Goal: Information Seeking & Learning: Learn about a topic

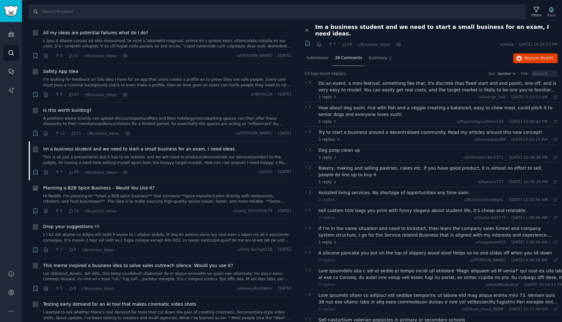
scroll to position [76, 0]
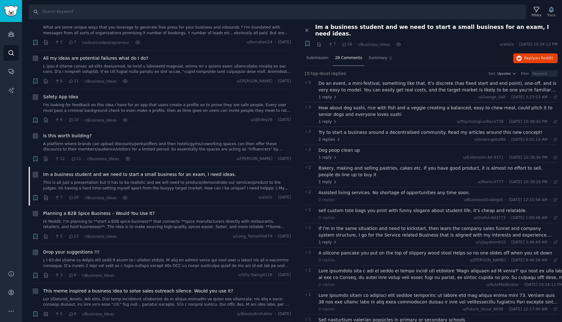
click at [342, 82] on div "Do an event, a mini-festival, something like that. It's discrete (has fixed sta…" at bounding box center [437, 86] width 239 height 13
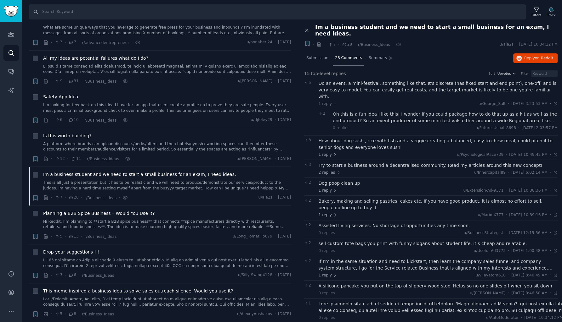
click at [346, 111] on div "Oh this is a fun idea I like this! I wonder if you could package how to do that…" at bounding box center [445, 117] width 225 height 13
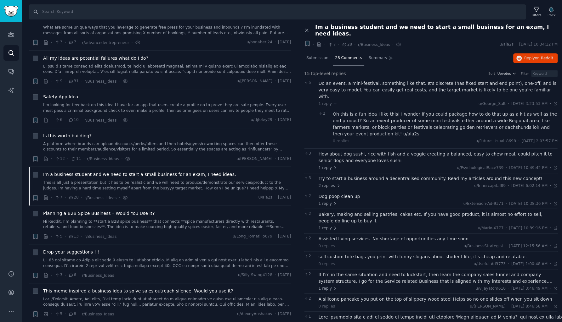
click at [354, 151] on div "How about dog sushi, rice with fish and a veggie creating a balanced, easy to c…" at bounding box center [437, 157] width 239 height 13
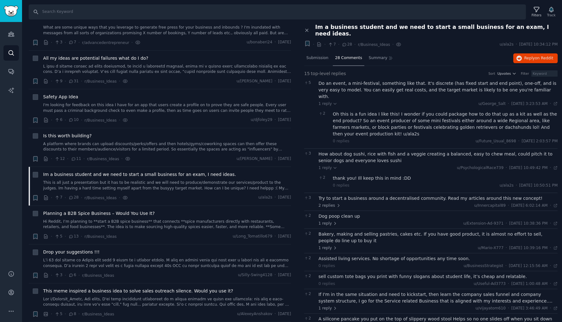
click at [365, 175] on div "thank you! Ill keep this in mind :DD" at bounding box center [445, 178] width 225 height 7
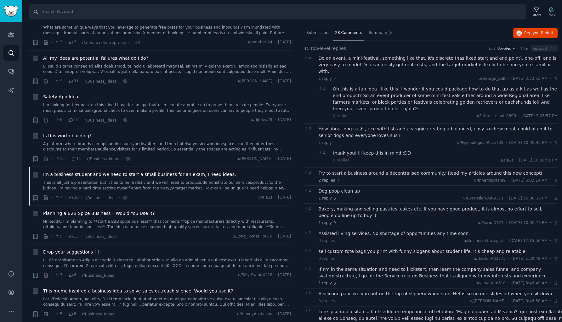
scroll to position [28, 0]
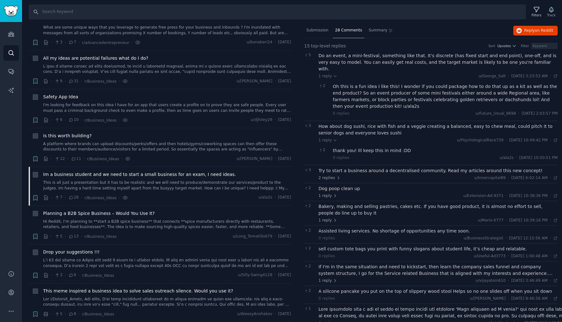
click at [364, 168] on div "Try to start a business around a decentralised community. Read my articles arou…" at bounding box center [437, 171] width 239 height 7
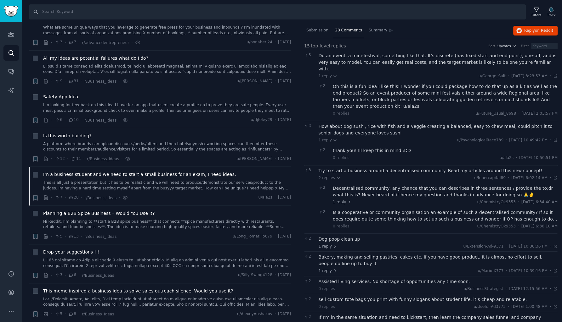
click at [364, 185] on div "Decentralised community: any chance that you can describes in three sentences /…" at bounding box center [445, 191] width 225 height 13
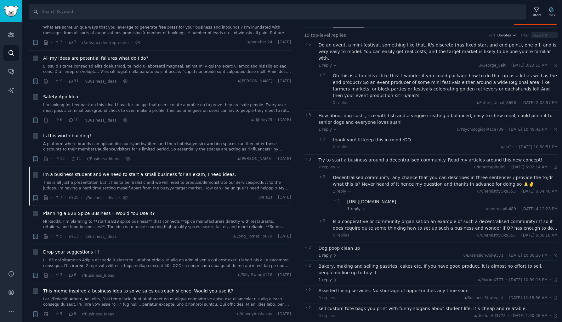
scroll to position [48, 0]
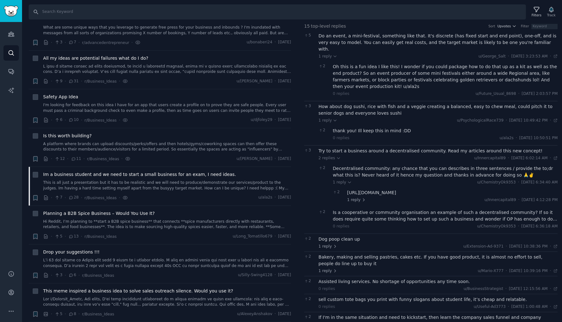
click at [366, 190] on div "[URL][DOMAIN_NAME]" at bounding box center [452, 193] width 210 height 7
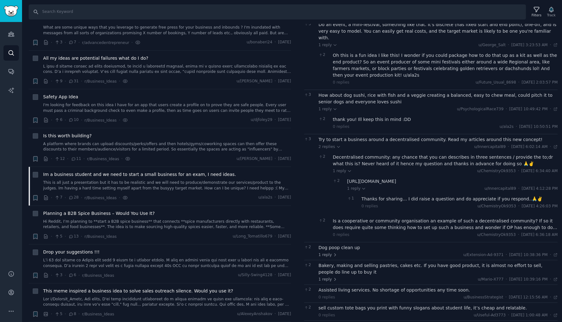
scroll to position [60, 0]
drag, startPoint x: 346, startPoint y: 166, endPoint x: 470, endPoint y: 166, distance: 123.3
click at [470, 177] on div "[URL][DOMAIN_NAME]" at bounding box center [452, 180] width 210 height 7
click at [414, 177] on div "[URL][DOMAIN_NAME]" at bounding box center [452, 180] width 210 height 7
drag, startPoint x: 347, startPoint y: 165, endPoint x: 468, endPoint y: 168, distance: 121.5
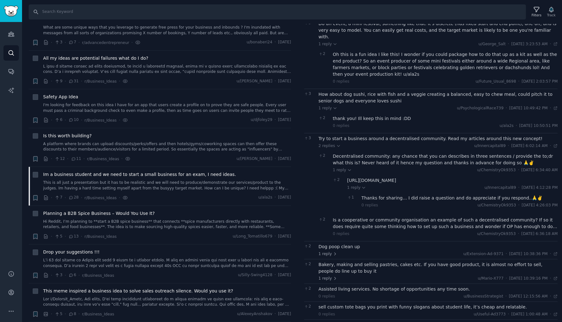
click at [468, 177] on div "[URL][DOMAIN_NAME]" at bounding box center [452, 180] width 210 height 7
copy div "[URL][DOMAIN_NAME]"
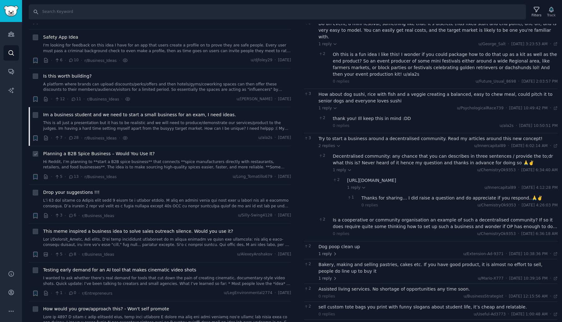
scroll to position [136, 0]
click at [155, 162] on link "Hi Reddit, I’m planning to **start a B2B spice business** that connects **spice…" at bounding box center [167, 164] width 248 height 11
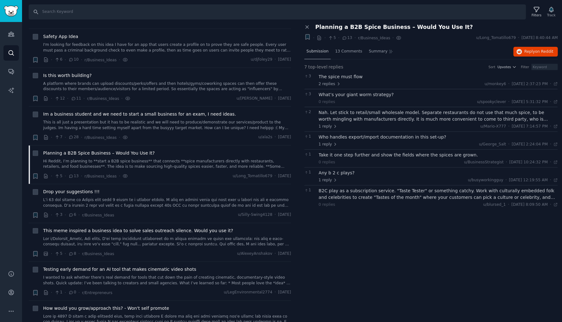
click at [318, 54] on div "Submission" at bounding box center [317, 51] width 26 height 15
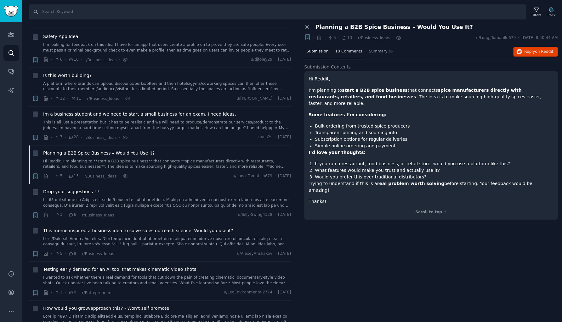
click at [338, 50] on span "13 Comments" at bounding box center [348, 52] width 27 height 6
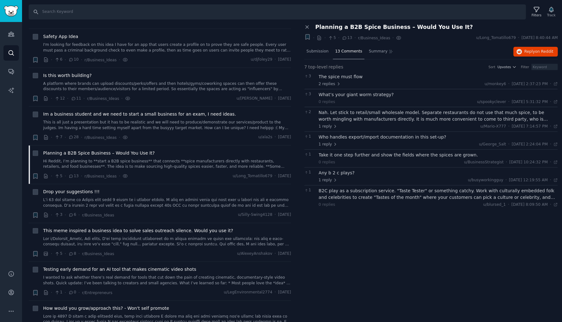
click at [343, 77] on div "The spice must flow" at bounding box center [437, 77] width 239 height 7
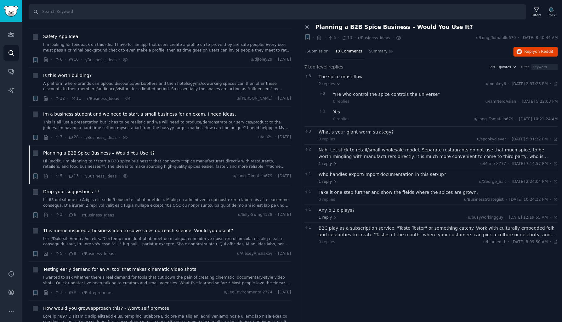
click at [349, 93] on div "“He who control the spice controls the universe”" at bounding box center [445, 94] width 225 height 7
click at [338, 130] on div "What’s your giant worm strategy?" at bounding box center [437, 132] width 239 height 7
click at [338, 150] on div "Nah. Let stick to retail/small wholesale model. Separate restaurants do not use…" at bounding box center [437, 153] width 239 height 13
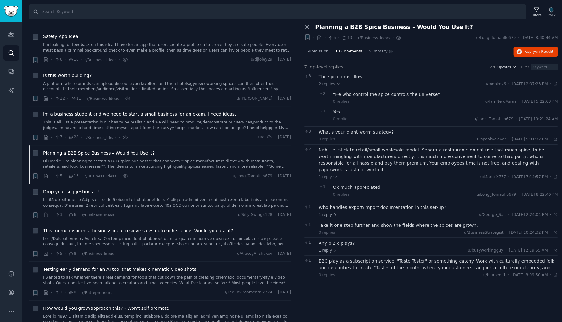
click at [368, 205] on div "Who handles export/import documentation in this set-up?" at bounding box center [437, 208] width 239 height 7
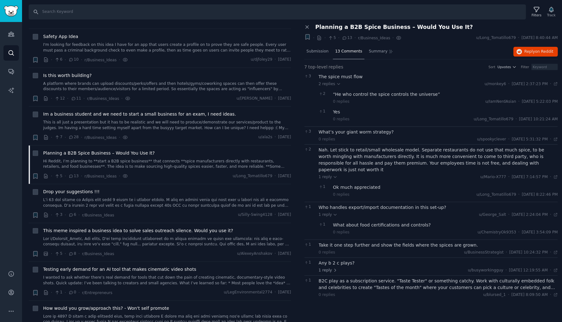
click at [369, 230] on div "0 replies u/ChemistryOk9353 · [DATE] 3:54:09 PM Wed 9/10/2025" at bounding box center [445, 233] width 225 height 6
click at [369, 222] on div "What about food certifications and controls? 0 replies u/ChemistryOk9353 · [DAT…" at bounding box center [445, 228] width 225 height 13
click at [364, 242] on div "Take it one step further and show the fields where the spices are grown." at bounding box center [437, 245] width 239 height 7
click at [345, 260] on div "Any b 2 c plays?" at bounding box center [437, 263] width 239 height 7
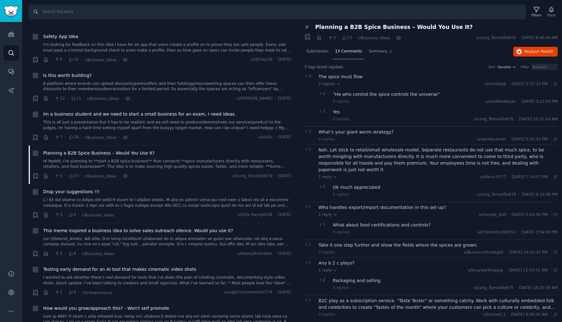
click at [350, 278] on div "Packaging and selling" at bounding box center [445, 281] width 225 height 7
click at [347, 298] on div "B2C play as a subscription service. "Taste Tester" or something catchy. Work wi…" at bounding box center [437, 304] width 239 height 13
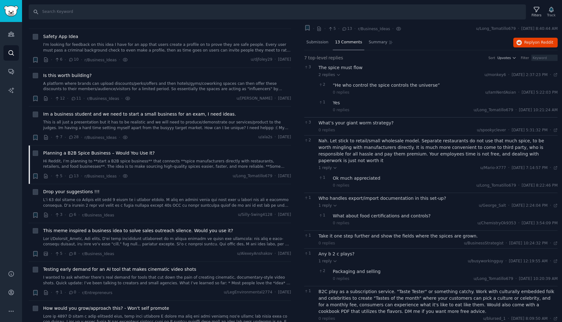
scroll to position [9, 0]
click at [84, 191] on span "Drop your suggestions !!!" at bounding box center [71, 192] width 56 height 7
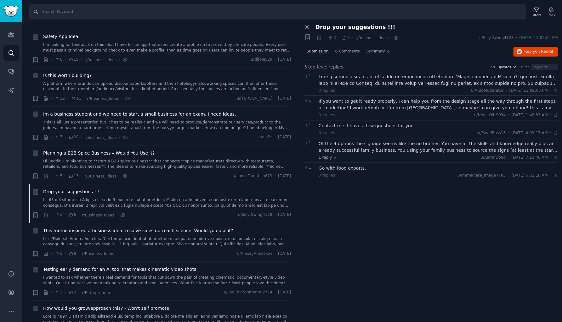
click at [314, 50] on span "Submission" at bounding box center [317, 52] width 22 height 6
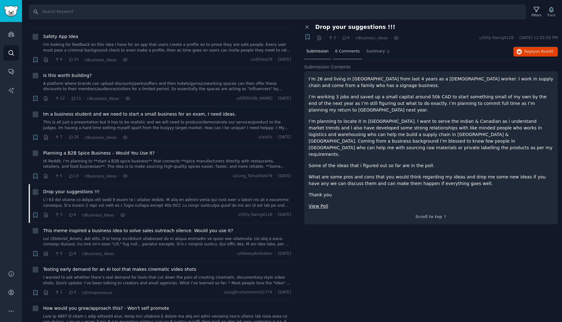
click at [346, 55] on div "6 Comments" at bounding box center [347, 51] width 29 height 15
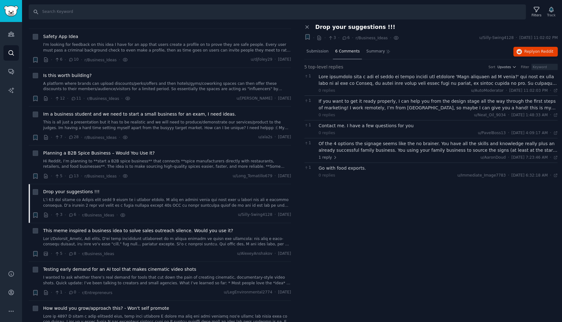
click at [349, 81] on div at bounding box center [437, 80] width 239 height 13
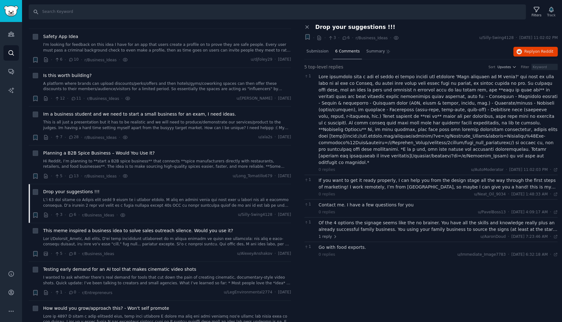
click at [350, 177] on div "If you want to get it ready properly, I can help you from the design stage all …" at bounding box center [437, 183] width 239 height 13
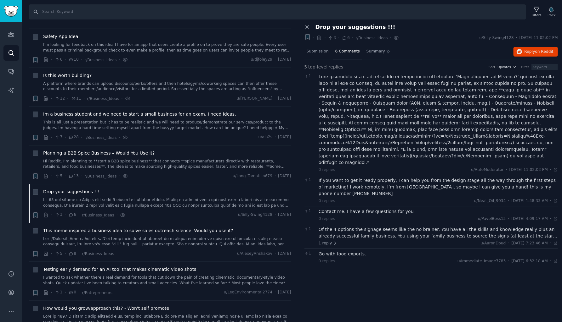
click at [360, 209] on div "Contact me. I have a few questions for you" at bounding box center [437, 212] width 239 height 7
click at [355, 227] on div "Of the 4 options the signage seems like the no brainer. You have all the skills…" at bounding box center [437, 233] width 239 height 13
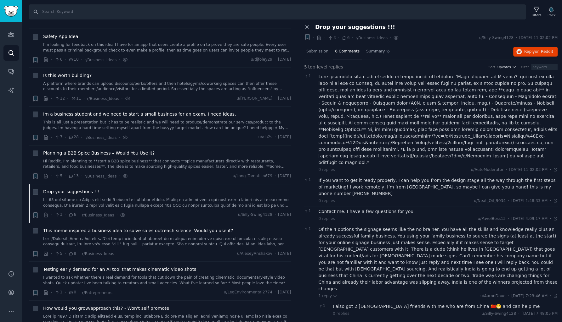
click at [364, 304] on div "I also got 2 [DEMOGRAPHIC_DATA] friends with me who are from China 🇨🇳😬 and can …" at bounding box center [445, 307] width 225 height 7
click at [365, 304] on div "I also got 2 [DEMOGRAPHIC_DATA] friends with me who are from China 🇨🇳😬 and can …" at bounding box center [445, 307] width 225 height 7
click at [344, 322] on div "Go with food exports." at bounding box center [437, 327] width 239 height 7
click at [321, 53] on span "Submission" at bounding box center [317, 52] width 22 height 6
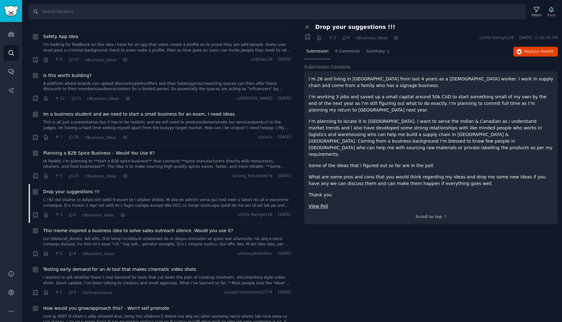
click at [325, 204] on link "View Poll" at bounding box center [318, 206] width 20 height 5
click at [143, 241] on link at bounding box center [167, 242] width 248 height 11
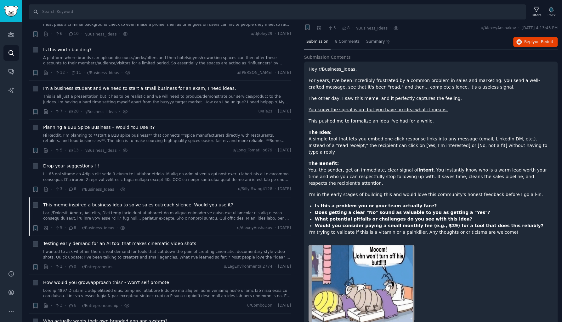
scroll to position [16, 0]
click at [373, 247] on img at bounding box center [361, 283] width 106 height 77
click at [374, 108] on link "You know the signal is on, but you have no idea what it means." at bounding box center [377, 110] width 139 height 5
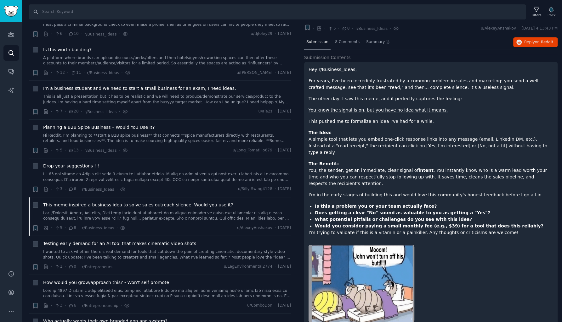
scroll to position [0, 0]
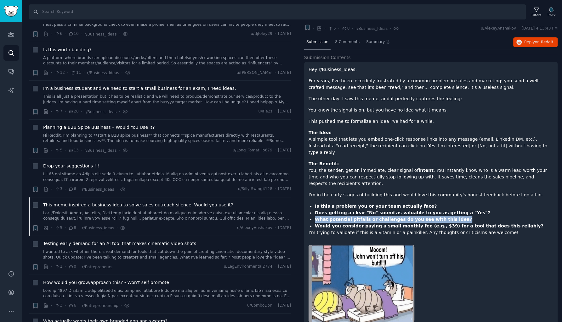
drag, startPoint x: 315, startPoint y: 199, endPoint x: 449, endPoint y: 199, distance: 133.7
click at [449, 216] on li "What potential pitfalls or challenges do you see with this idea?" at bounding box center [434, 219] width 238 height 7
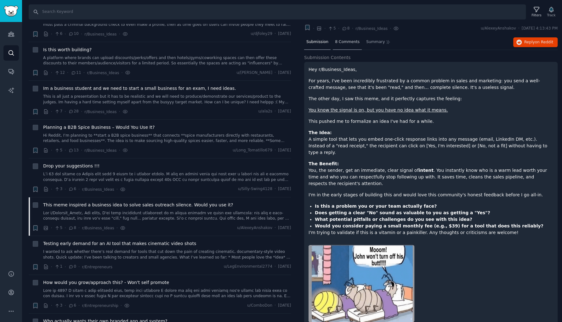
click at [345, 40] on div "8 Comments" at bounding box center [347, 42] width 29 height 15
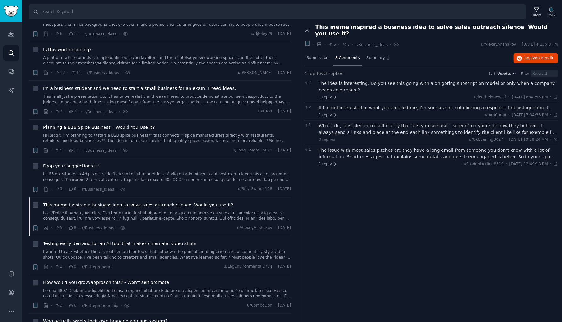
click at [354, 80] on div "The idea is interesting. Do you see this going with a on goring subscription mo…" at bounding box center [437, 86] width 239 height 13
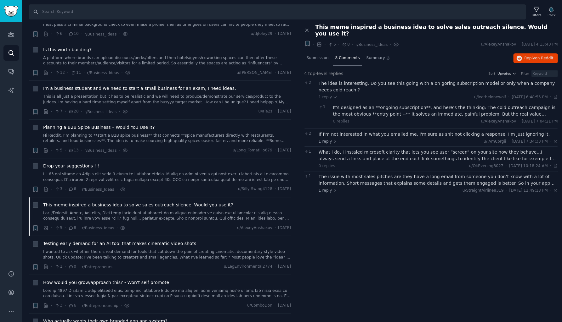
click at [363, 108] on div "It's designed as an **ongoing subscription**, and here’s the thinking: The cold…" at bounding box center [445, 110] width 225 height 13
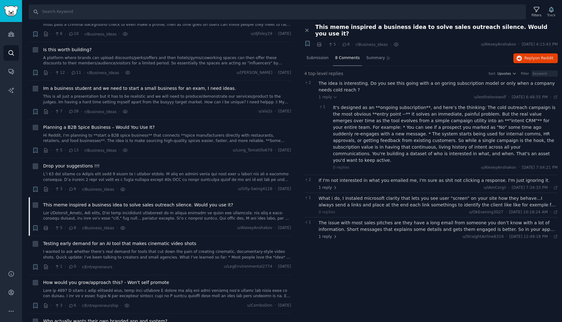
click at [357, 177] on div "If I'm not interested in what you emailed me, I'm sure as shit not clicking a r…" at bounding box center [437, 180] width 239 height 7
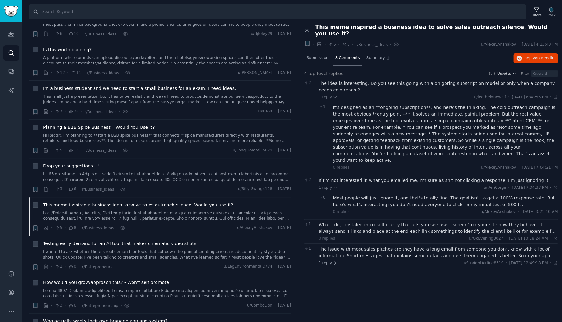
click at [356, 195] on div "Most people will just ignore it, and that's totally fine. The goal isn't to get…" at bounding box center [445, 201] width 225 height 13
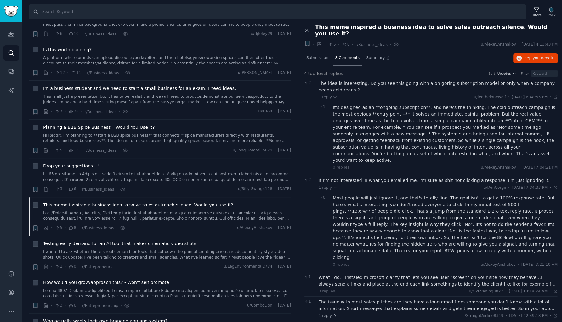
click at [391, 275] on div "What i do, I instaled microsoft clarity that lets you see user “screen” on your…" at bounding box center [437, 285] width 239 height 20
click at [391, 275] on div "What i do, I instaled microsoft clarity that lets you see user “screen” on your…" at bounding box center [437, 281] width 239 height 13
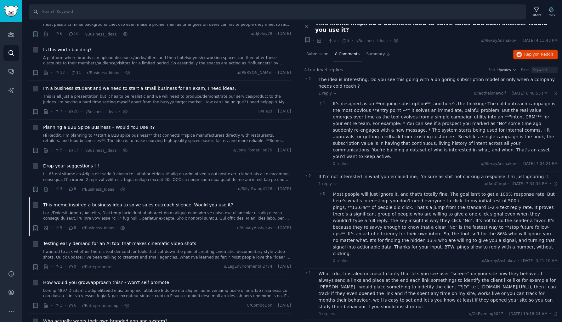
scroll to position [3, 0]
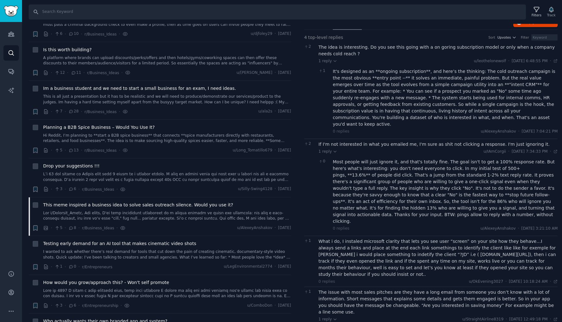
scroll to position [0, 0]
click at [388, 289] on div "The issue with most sales pitches are they have a long email from someone you d…" at bounding box center [437, 302] width 239 height 26
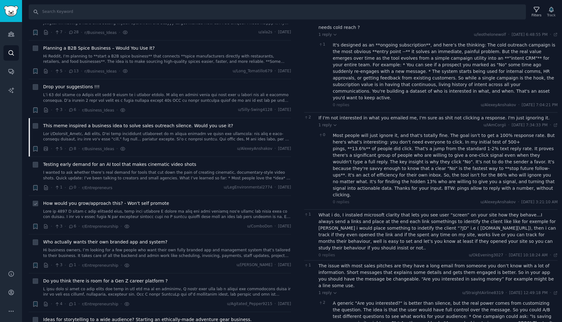
scroll to position [243, 0]
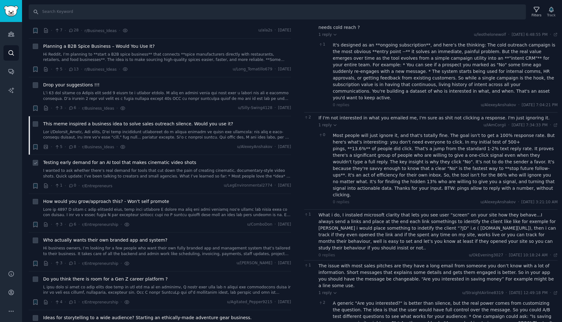
click at [136, 173] on link "I wanted to ask whether there’s real demand for tools that cut down the pain of…" at bounding box center [167, 173] width 248 height 11
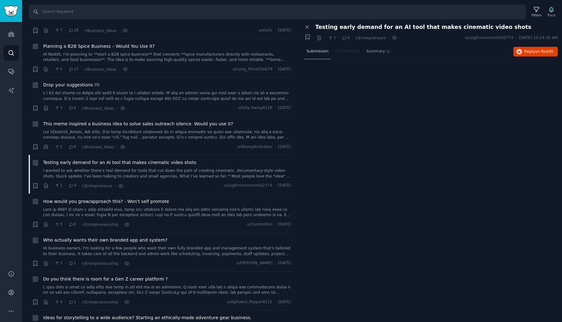
click at [321, 50] on span "Submission" at bounding box center [317, 52] width 22 height 6
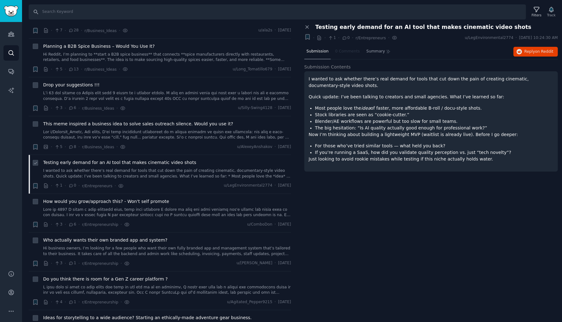
click at [145, 171] on link "I wanted to ask whether there’s real demand for tools that cut down the pain of…" at bounding box center [167, 173] width 248 height 11
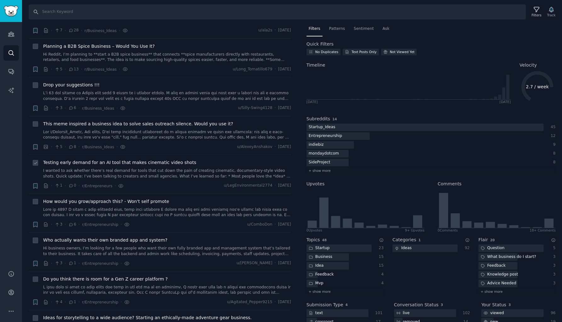
click at [145, 171] on link "I wanted to ask whether there’s real demand for tools that cut down the pain of…" at bounding box center [167, 173] width 248 height 11
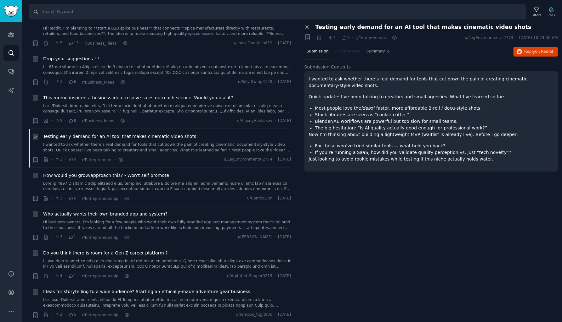
scroll to position [273, 0]
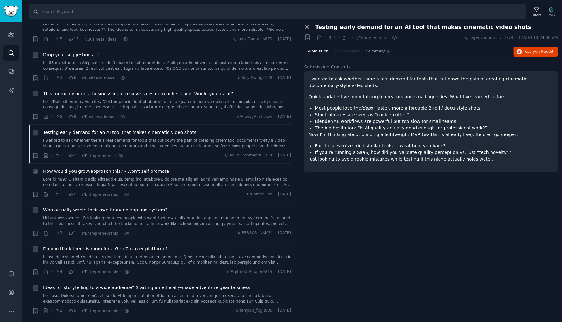
click at [145, 178] on link at bounding box center [167, 182] width 248 height 11
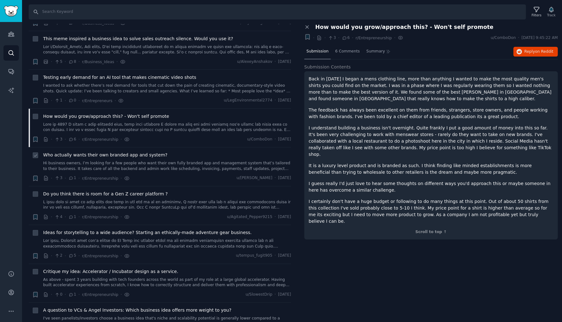
scroll to position [334, 0]
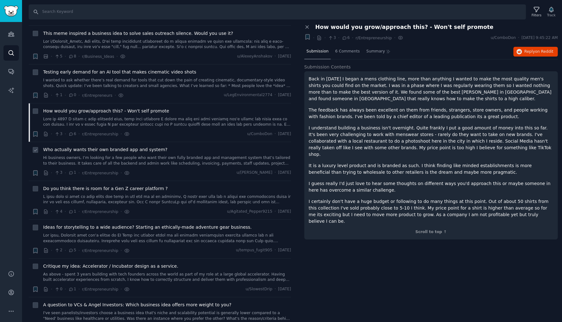
click at [160, 156] on link "Hi business owners, I’m looking for a few people who want their own fully brand…" at bounding box center [167, 160] width 248 height 11
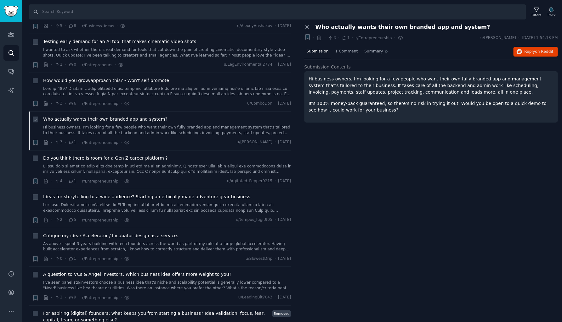
scroll to position [364, 0]
click at [159, 165] on link at bounding box center [167, 169] width 248 height 11
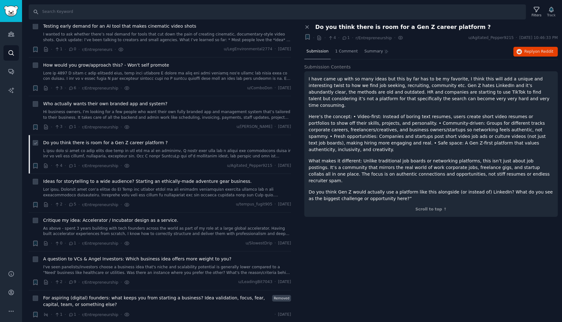
scroll to position [383, 0]
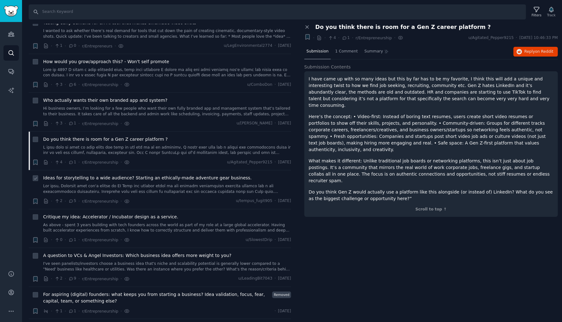
click at [152, 184] on link at bounding box center [167, 189] width 248 height 11
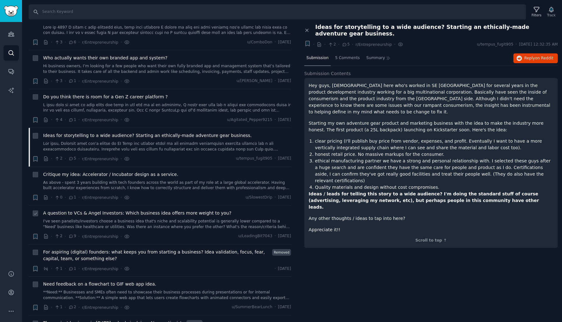
scroll to position [435, 0]
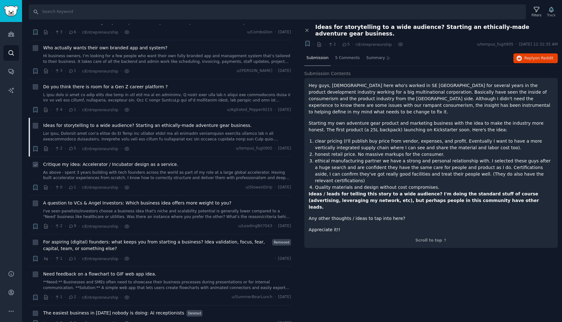
click at [160, 171] on link "As above - spent 3 years building with tech founders across the world as part o…" at bounding box center [167, 175] width 248 height 11
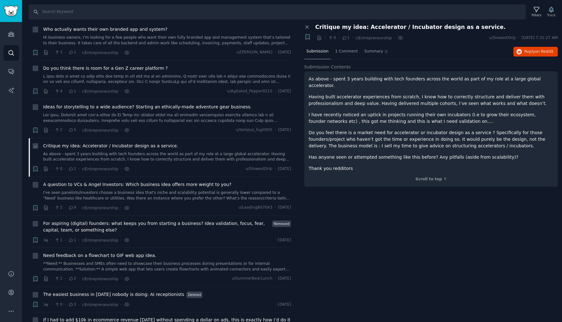
scroll to position [461, 0]
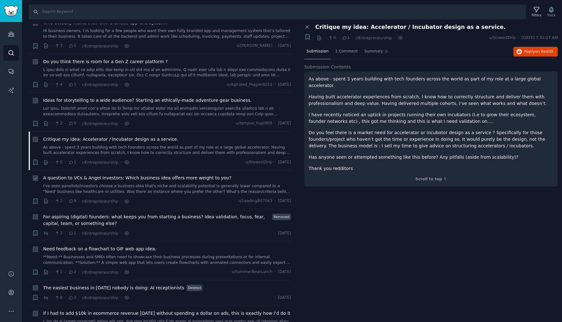
click at [156, 187] on link "I've seen panelists/investors choose a business idea that's niche and scalabili…" at bounding box center [167, 189] width 248 height 11
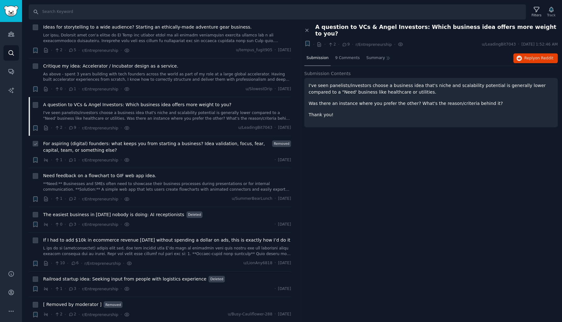
scroll to position [535, 0]
click at [344, 55] on div "9 Comments" at bounding box center [347, 58] width 29 height 15
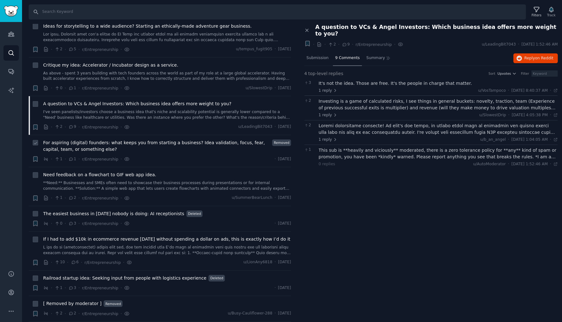
click at [145, 145] on span "For aspiring (digital) founders: what keeps you from starting a business? Idea …" at bounding box center [156, 146] width 227 height 13
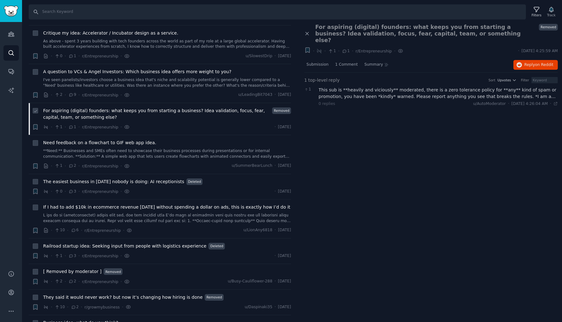
scroll to position [568, 0]
click at [320, 62] on span "Submission" at bounding box center [317, 65] width 22 height 6
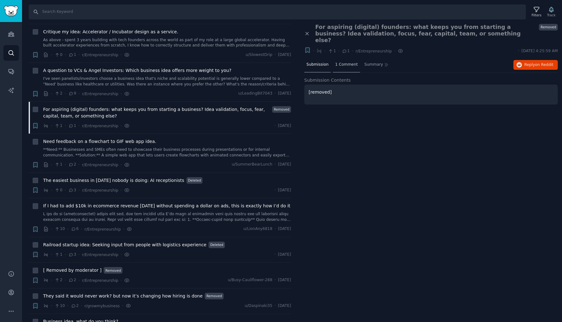
click at [343, 62] on span "1 Comment" at bounding box center [346, 65] width 23 height 6
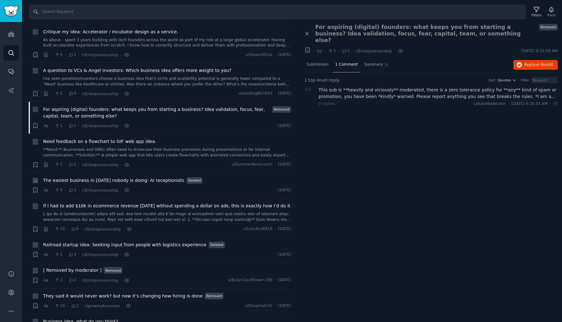
click at [111, 177] on span "The easiest business in [DATE] nobody is doing: AI receptionists" at bounding box center [113, 180] width 141 height 7
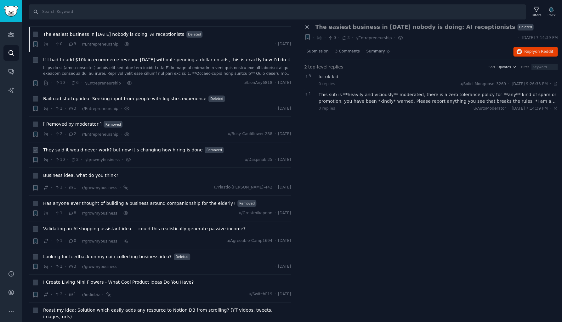
scroll to position [716, 0]
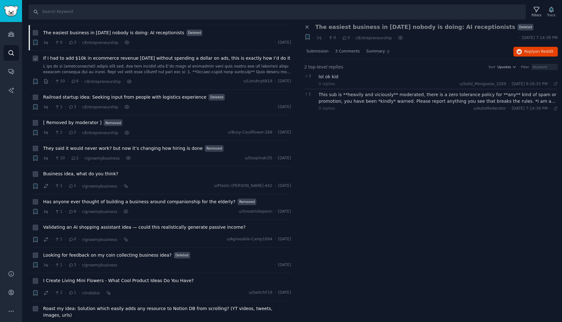
click at [164, 69] on link at bounding box center [167, 69] width 248 height 11
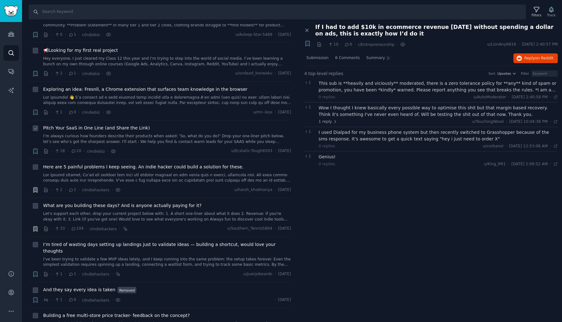
scroll to position [1158, 0]
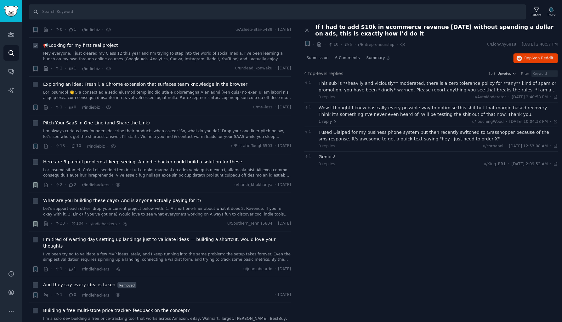
click at [190, 51] on link "Hey everyone, I just cleared my Class 12 this year and I’m trying to step into …" at bounding box center [167, 56] width 248 height 11
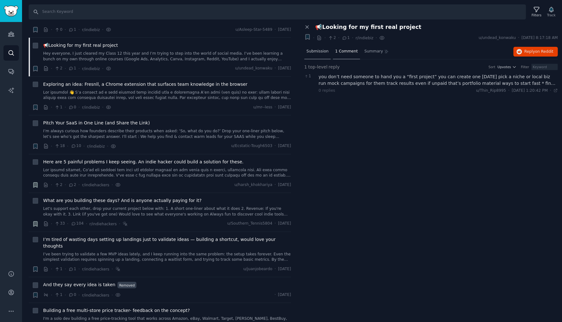
click at [313, 54] on div "Submission" at bounding box center [317, 51] width 26 height 15
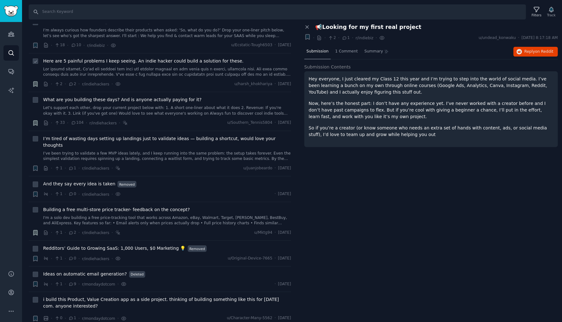
scroll to position [1260, 0]
click at [201, 66] on link at bounding box center [167, 71] width 248 height 11
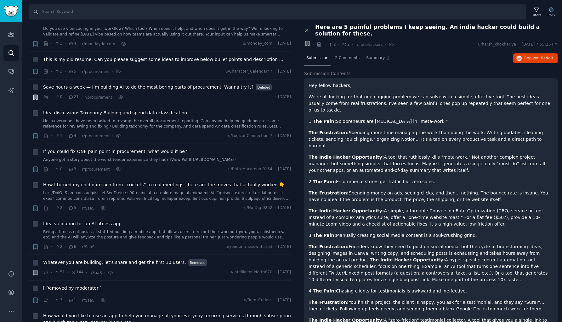
scroll to position [1770, 0]
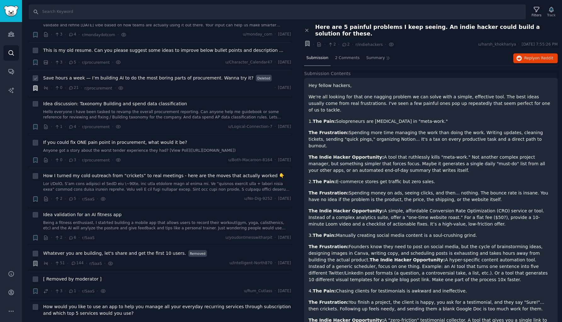
click at [221, 75] on span "Save hours a week — I’m building AI to do the most boring parts of procurement.…" at bounding box center [148, 78] width 210 height 7
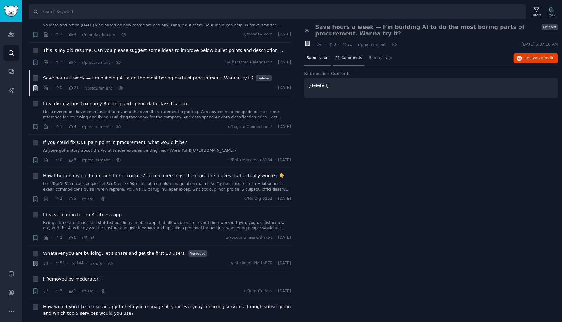
click at [342, 57] on span "21 Comments" at bounding box center [348, 58] width 27 height 6
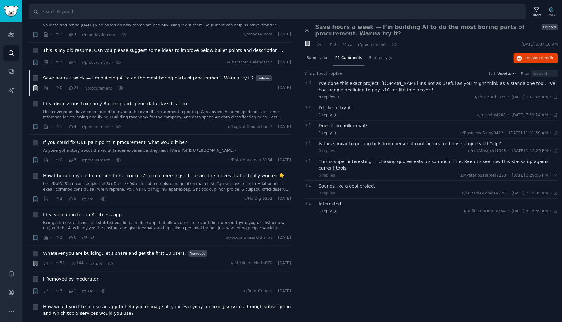
click at [346, 90] on div "I've done this exact project. [DOMAIN_NAME] It's not as useful as you might thi…" at bounding box center [437, 86] width 239 height 13
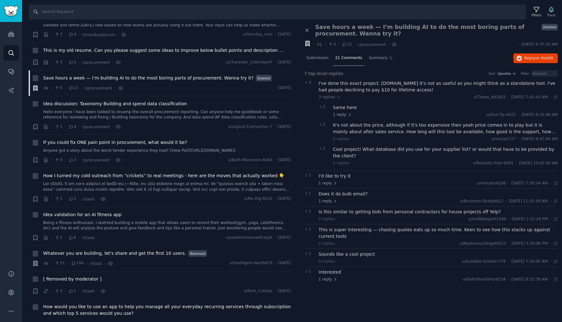
click at [343, 90] on div "I've done this exact project. [DOMAIN_NAME] It's not as useful as you might thi…" at bounding box center [437, 86] width 239 height 13
click at [383, 82] on div "I've done this exact project. [DOMAIN_NAME] It's not as useful as you might thi…" at bounding box center [437, 86] width 239 height 13
click at [362, 131] on div "It's not about the price, although if it's too expensive then yeah price comea …" at bounding box center [445, 128] width 225 height 13
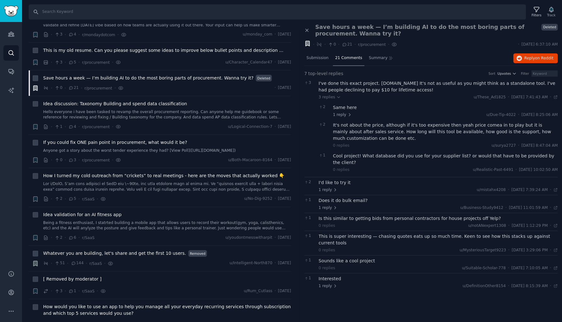
click at [379, 154] on div "Cool project! What database did you use for your supplier list? or would that h…" at bounding box center [445, 159] width 225 height 13
click at [323, 97] on span "3 replies" at bounding box center [329, 98] width 22 height 6
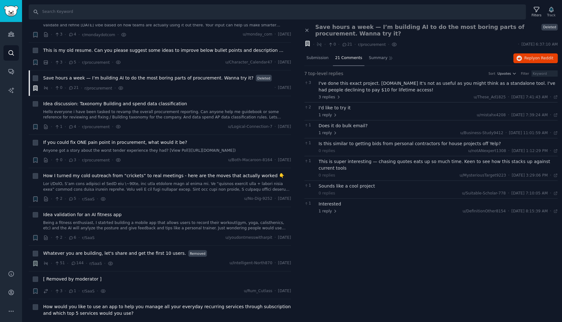
click at [325, 201] on div "Interested" at bounding box center [437, 204] width 239 height 7
click at [311, 59] on span "Submission" at bounding box center [317, 58] width 22 height 6
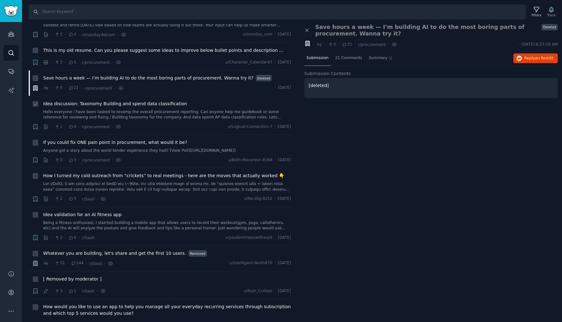
click at [193, 109] on link "Hello everyone i have been tasked to revamp the overall procurement reporting. …" at bounding box center [167, 114] width 248 height 11
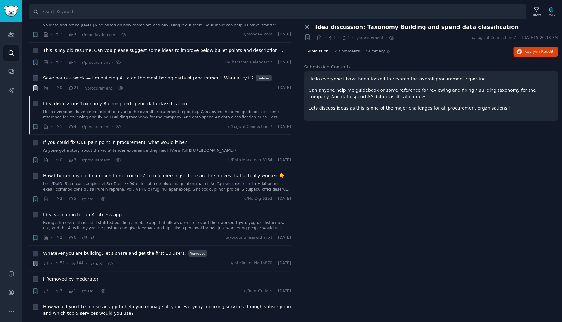
click at [317, 53] on span "Submission" at bounding box center [317, 52] width 22 height 6
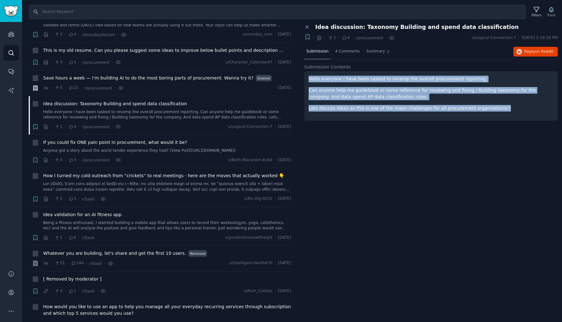
drag, startPoint x: 309, startPoint y: 79, endPoint x: 496, endPoint y: 106, distance: 189.2
click at [496, 106] on div "Hello everyone i have been tasked to revamp the overall procurement reporting. …" at bounding box center [430, 94] width 244 height 36
click at [496, 106] on p "Lets discuss ideas as this is one of the major challenges for all procurement o…" at bounding box center [430, 108] width 244 height 7
drag, startPoint x: 495, startPoint y: 108, endPoint x: 308, endPoint y: 78, distance: 188.9
click at [308, 78] on div "Hello everyone i have been tasked to revamp the overall procurement reporting. …" at bounding box center [430, 94] width 244 height 36
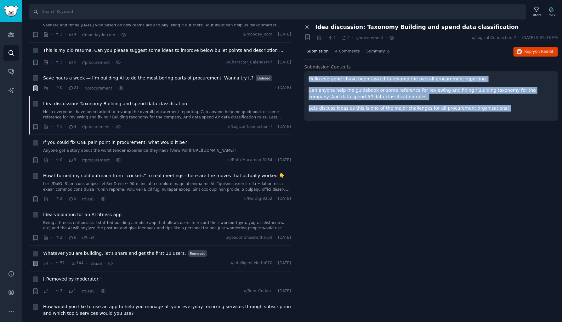
click at [334, 85] on div "Hello everyone i have been tasked to revamp the overall procurement reporting. …" at bounding box center [430, 94] width 244 height 36
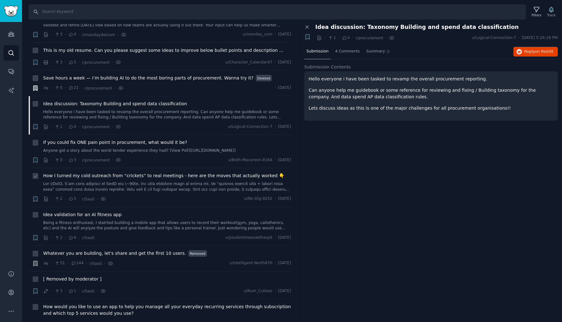
click at [114, 173] on div "How I turned my cold outreach from “crickets” to real meetings - here are the m…" at bounding box center [167, 183] width 248 height 20
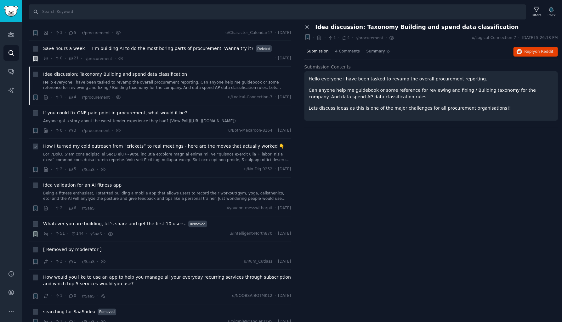
scroll to position [1805, 0]
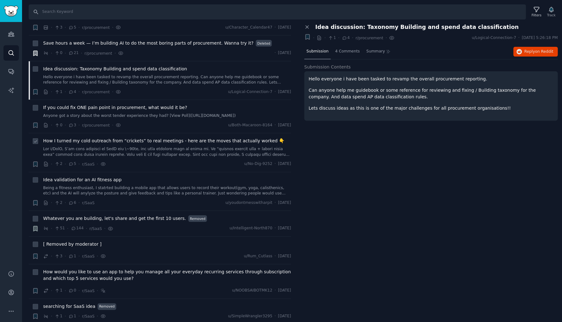
click at [125, 147] on link at bounding box center [167, 152] width 248 height 11
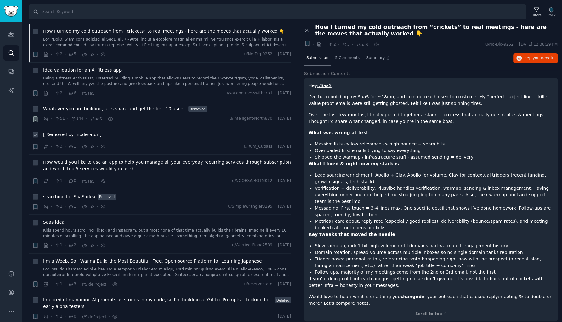
scroll to position [1916, 0]
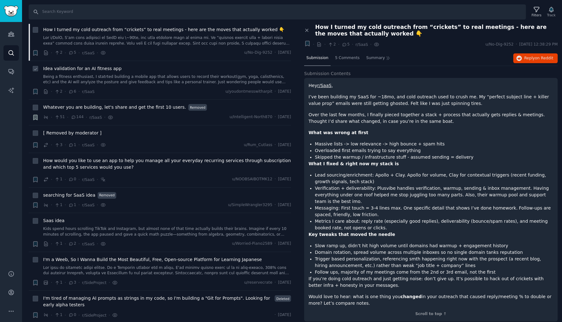
click at [126, 74] on link "Being a fitness enthusiast, I statrted building a mobile app that allows users …" at bounding box center [167, 79] width 248 height 11
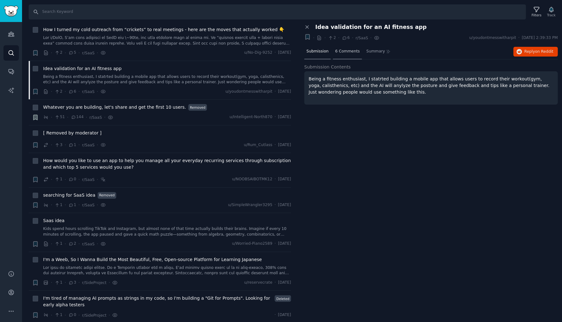
click at [347, 51] on span "6 Comments" at bounding box center [347, 52] width 25 height 6
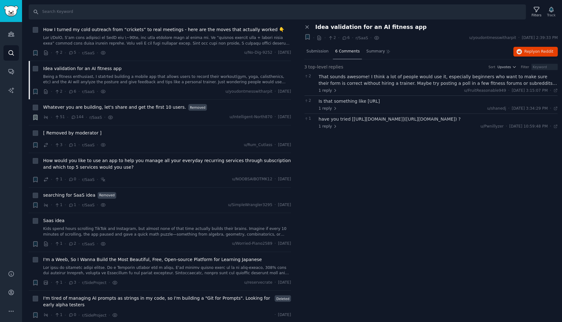
click at [350, 81] on div "That sounds awesome! I think a lot of people would use it, especially beginners…" at bounding box center [437, 80] width 239 height 13
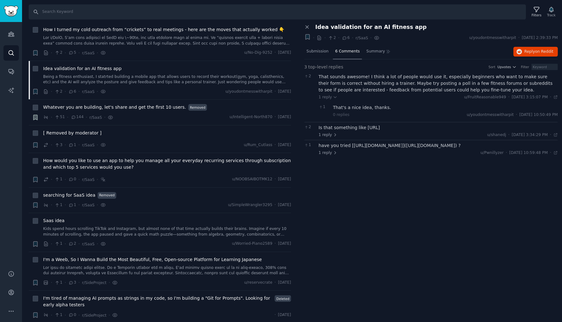
click at [350, 107] on div "That's a nice idea, thanks." at bounding box center [445, 107] width 225 height 7
click at [354, 128] on div "Is that something like [URL]" at bounding box center [437, 128] width 239 height 7
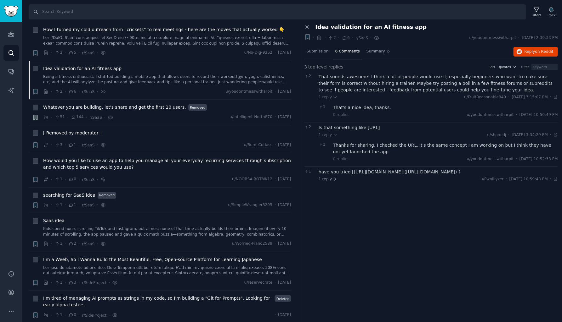
click at [355, 145] on div "Thanks for sharing. I checked the URL, it's the same concept I am working on bu…" at bounding box center [445, 148] width 225 height 13
click at [346, 171] on div "have you tried [[URL][DOMAIN_NAME]]([URL][DOMAIN_NAME]) ?" at bounding box center [437, 172] width 239 height 7
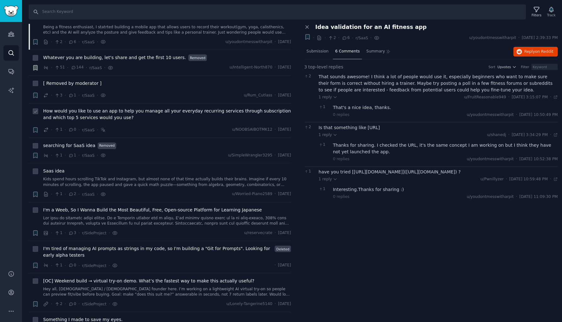
scroll to position [1967, 0]
click at [153, 53] on span "Whatever you are building, let's share and get the first 10 users." at bounding box center [114, 56] width 143 height 7
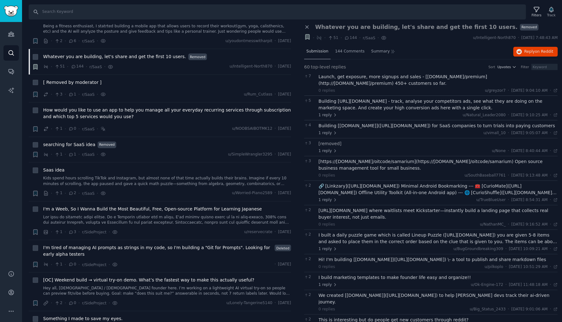
click at [322, 54] on div "Submission" at bounding box center [317, 51] width 26 height 15
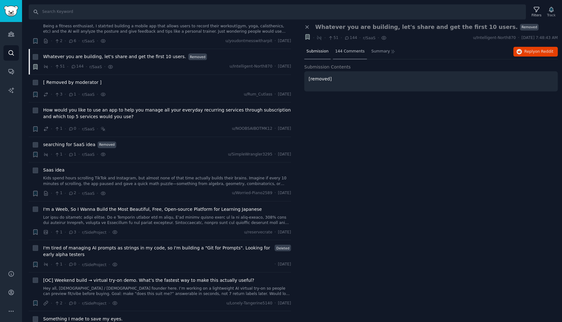
click at [348, 53] on span "144 Comments" at bounding box center [350, 52] width 30 height 6
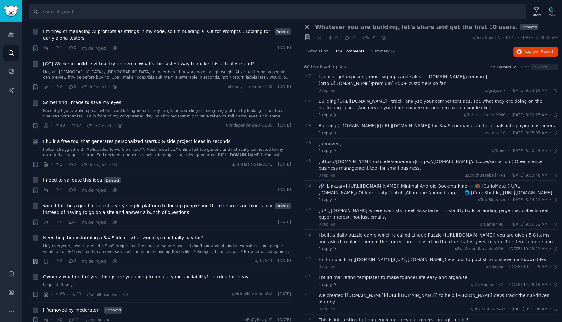
scroll to position [2185, 0]
click at [168, 68] on link "Hey all, [DEMOGRAPHIC_DATA] / [DEMOGRAPHIC_DATA] founder here. I’m working on a…" at bounding box center [167, 73] width 248 height 11
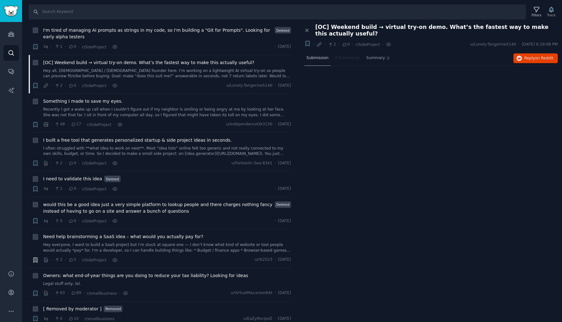
click at [311, 58] on span "Submission" at bounding box center [317, 58] width 22 height 6
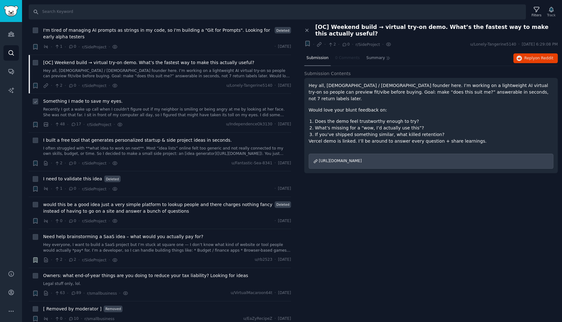
click at [124, 107] on link "Recently I got a wake up call when I couldn't figure out if my neighbor is smil…" at bounding box center [167, 112] width 248 height 11
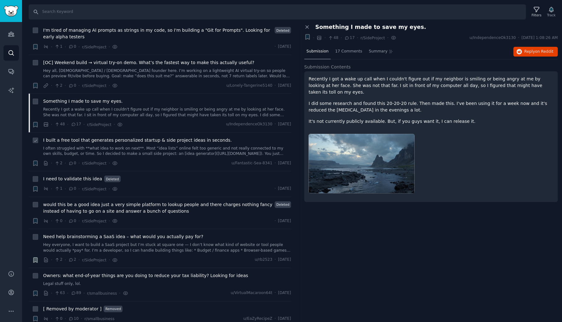
click at [115, 146] on link "I often struggled with **what idea to work on next**. Most “idea lists” online …" at bounding box center [167, 151] width 248 height 11
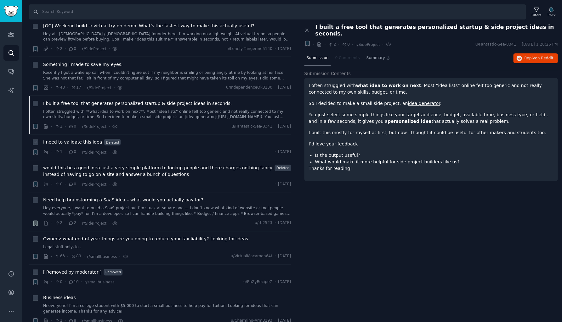
scroll to position [2222, 0]
click at [85, 165] on span "would this be a good idea just a very simple platform to lookup people and ther…" at bounding box center [157, 171] width 229 height 13
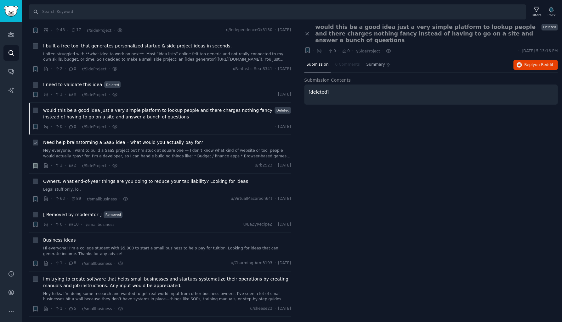
scroll to position [2285, 0]
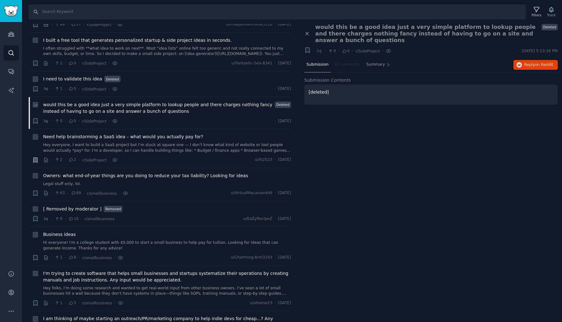
click at [201, 102] on span "would this be a good idea just a very simple platform to lookup people and ther…" at bounding box center [157, 108] width 229 height 13
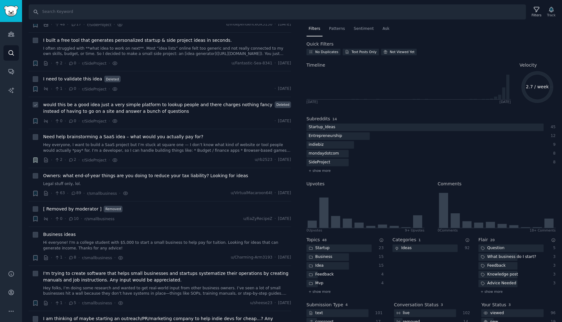
click at [227, 102] on span "would this be a good idea just a very simple platform to lookup people and ther…" at bounding box center [157, 108] width 229 height 13
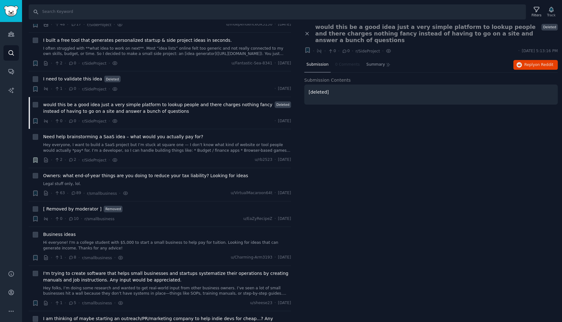
click at [318, 62] on span "Submission" at bounding box center [317, 65] width 22 height 6
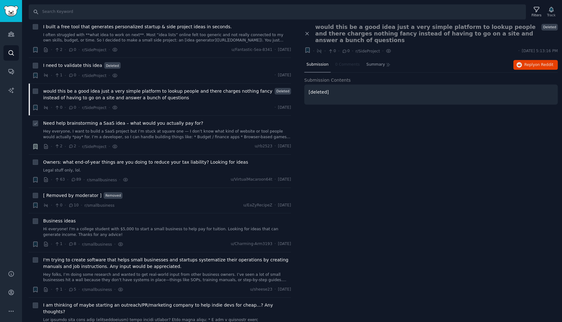
click at [175, 120] on span "Need help brainstorming a SaaS idea – what would you actually pay for?" at bounding box center [123, 123] width 160 height 7
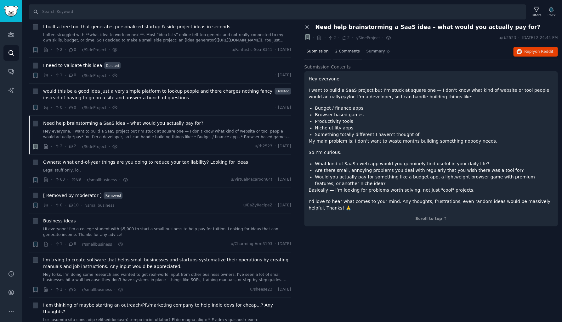
click at [351, 49] on span "2 Comments" at bounding box center [347, 52] width 25 height 6
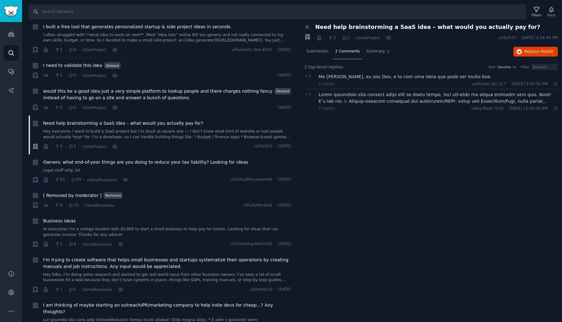
click at [353, 80] on div "Me [PERSON_NAME], eu sou Dev, e to com uma ideia que pode ser muito boa 0 repli…" at bounding box center [437, 80] width 239 height 13
click at [352, 94] on div at bounding box center [437, 98] width 239 height 13
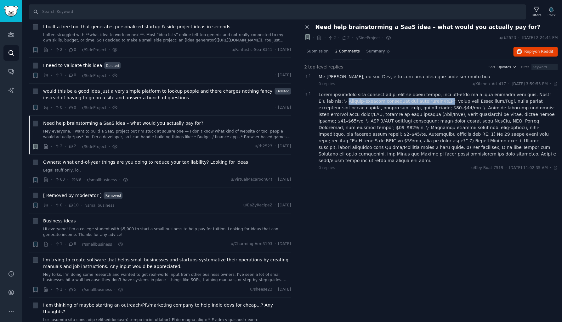
drag, startPoint x: 318, startPoint y: 101, endPoint x: 410, endPoint y: 102, distance: 91.9
click at [410, 102] on div at bounding box center [437, 128] width 239 height 73
click at [380, 176] on div "Close panel Need help brainstorming a SaaS idea – what would you actually pay f…" at bounding box center [431, 173] width 262 height 299
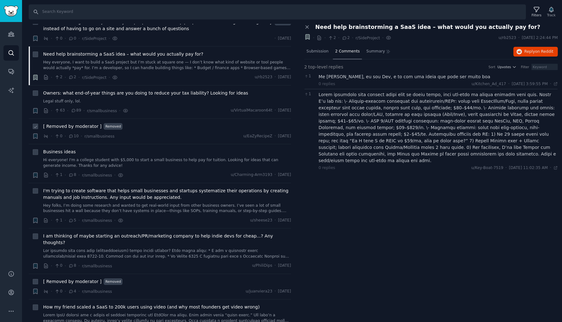
scroll to position [2369, 0]
click at [156, 156] on link "Hi everyone! I'm a college student with $5,000 to start a small business to hel…" at bounding box center [167, 161] width 248 height 11
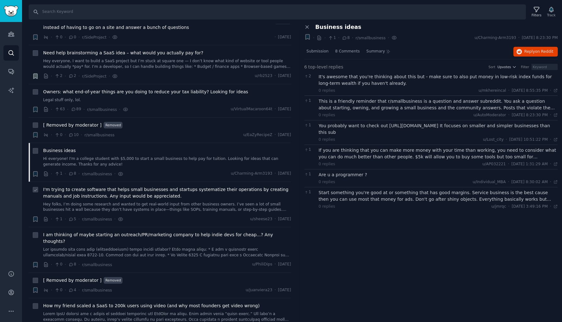
click at [133, 187] on span "I'm trying to create software that helps small businesses and startups systemat…" at bounding box center [167, 193] width 248 height 13
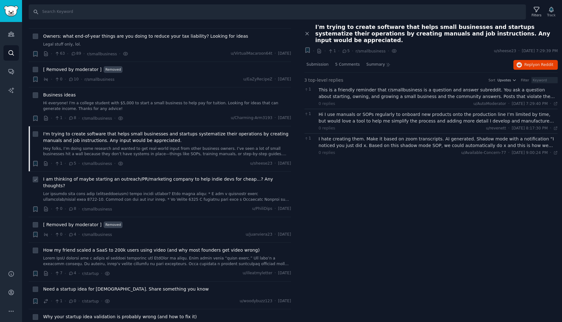
scroll to position [2431, 0]
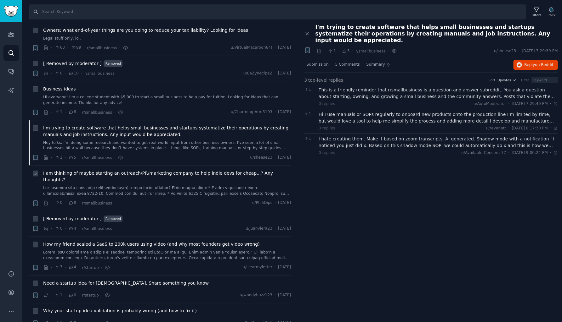
click at [182, 186] on link at bounding box center [167, 191] width 248 height 11
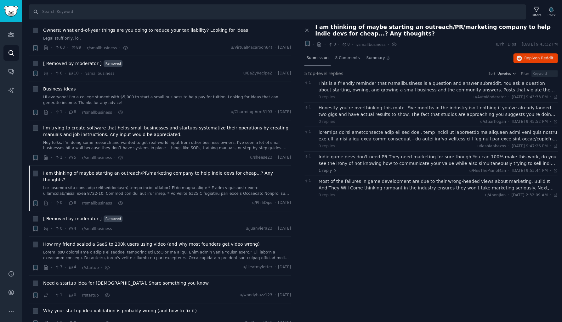
click at [321, 55] on span "Submission" at bounding box center [317, 58] width 22 height 6
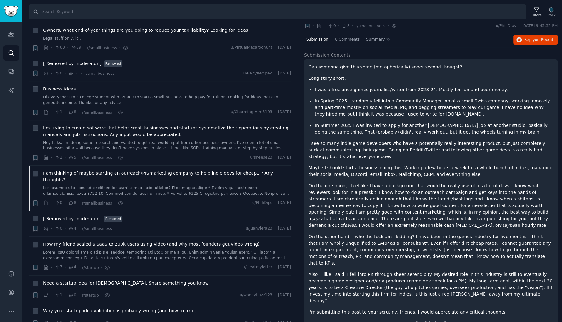
scroll to position [18, 0]
click at [341, 40] on span "8 Comments" at bounding box center [347, 40] width 25 height 6
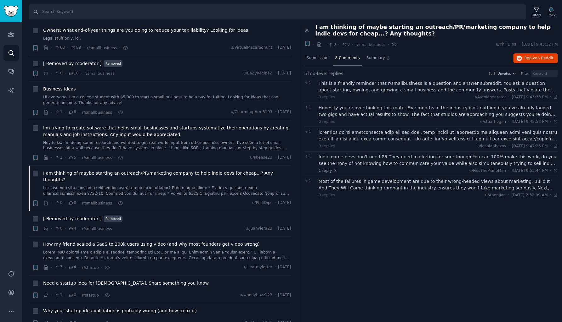
scroll to position [0, 0]
click at [339, 86] on div "This is a friendly reminder that r/smallbusiness is a question and answer subre…" at bounding box center [437, 86] width 239 height 13
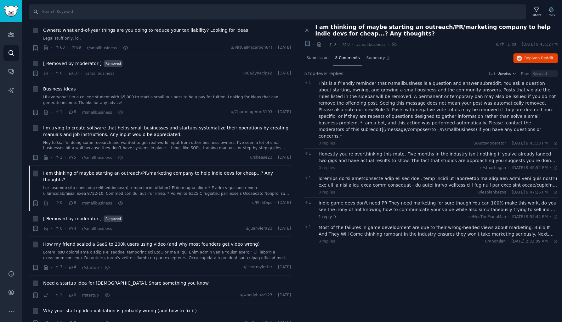
click at [337, 151] on div "Honestly you're overthinking this mate. Five months in the industry isn't nothi…" at bounding box center [437, 157] width 239 height 13
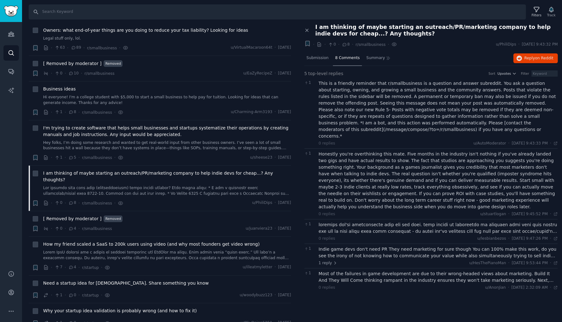
click at [392, 222] on div at bounding box center [437, 228] width 239 height 13
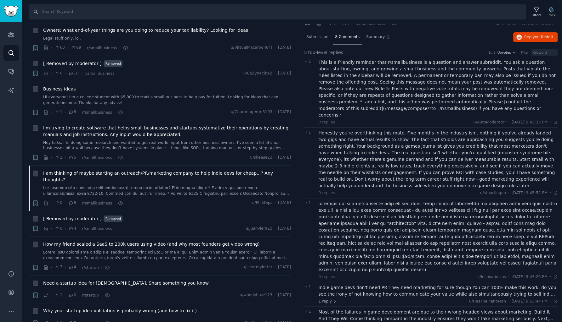
click at [390, 285] on div "Indie game devs don't need PR They need marketing for sure though You can 100% …" at bounding box center [437, 291] width 239 height 13
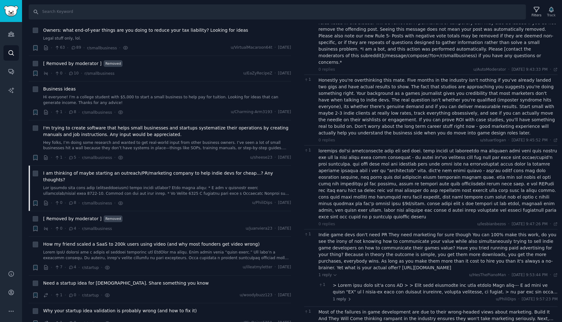
scroll to position [74, 0]
click at [390, 283] on div at bounding box center [445, 289] width 225 height 13
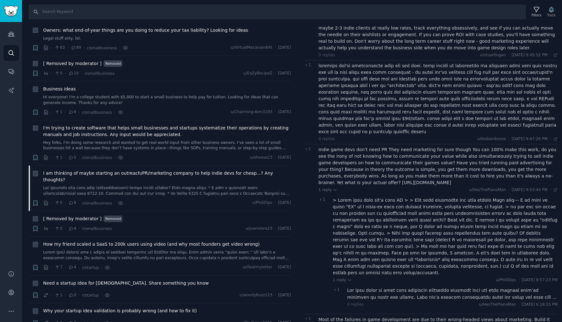
scroll to position [0, 0]
click at [390, 288] on div at bounding box center [452, 294] width 210 height 13
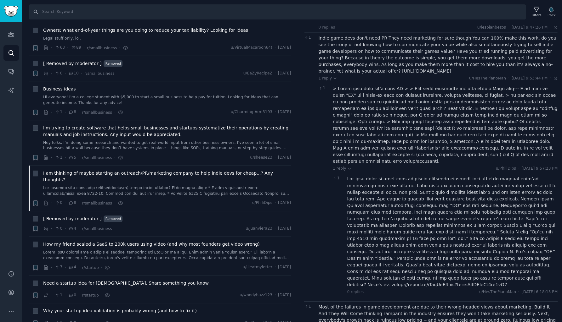
scroll to position [271, 0]
click at [366, 304] on div "Most of the failures in game development are due to their wrong-headed views ab…" at bounding box center [437, 324] width 239 height 40
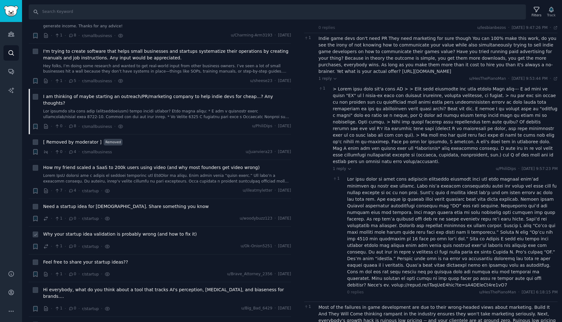
scroll to position [2511, 0]
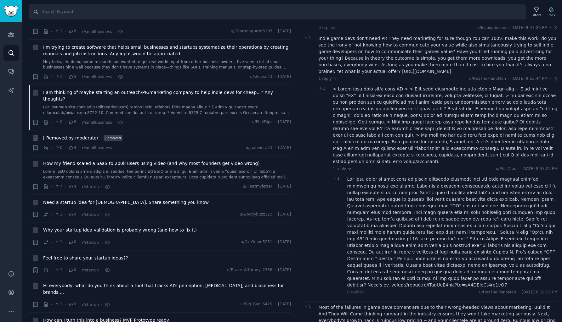
click at [66, 135] on span "[ Removed by moderator ]" at bounding box center [72, 138] width 58 height 7
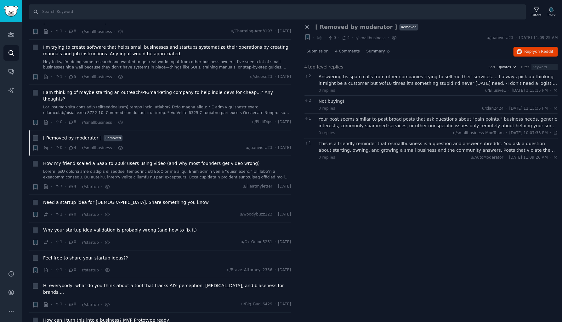
click at [365, 80] on div "Answering bs spam calls from other companies trying to sell me their services….…" at bounding box center [437, 80] width 239 height 13
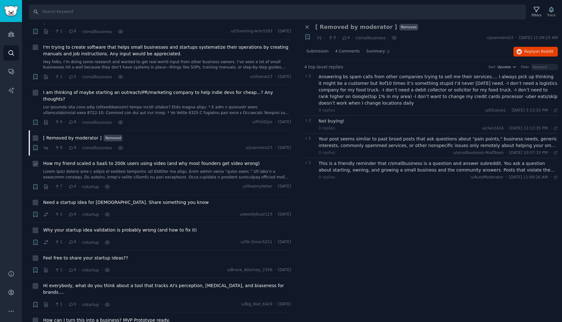
click at [159, 169] on link at bounding box center [167, 174] width 248 height 11
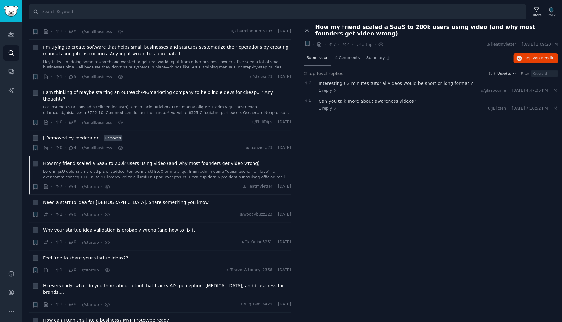
click at [315, 62] on div "Submission" at bounding box center [317, 58] width 26 height 15
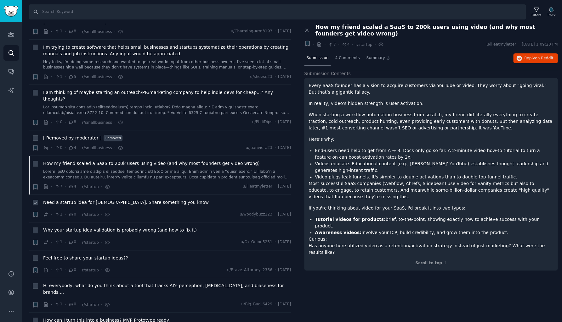
click at [121, 199] on span "Need a startup idea for [DEMOGRAPHIC_DATA]. Share something you know" at bounding box center [125, 202] width 165 height 7
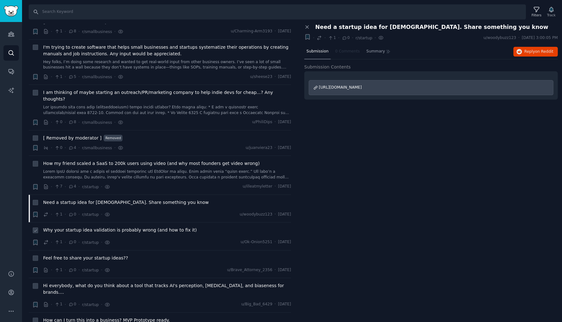
click at [126, 227] on span "Why your startup idea validation is probably wrong (and how to fix it)" at bounding box center [120, 230] width 154 height 7
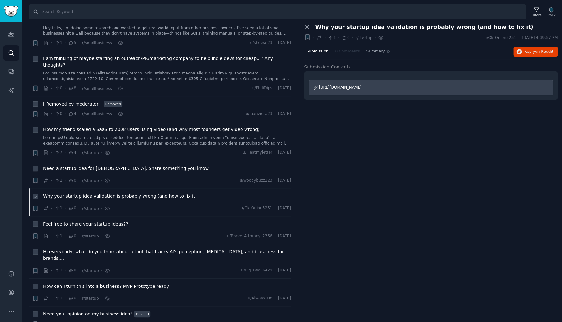
scroll to position [2546, 0]
click at [362, 87] on span "[URL][DOMAIN_NAME]" at bounding box center [340, 87] width 43 height 4
click at [36, 206] on icon "button" at bounding box center [35, 208] width 4 height 5
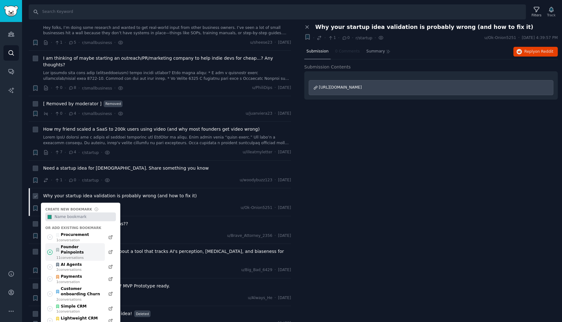
click at [67, 245] on div "Founder Painpoints" at bounding box center [78, 250] width 46 height 11
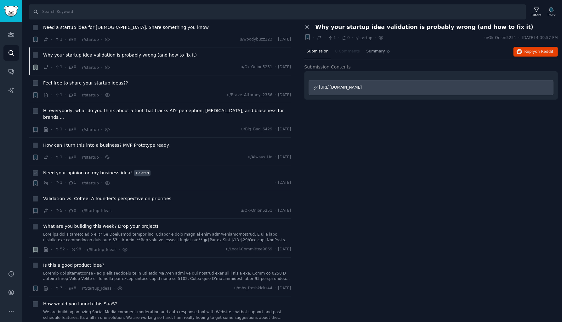
scroll to position [2688, 0]
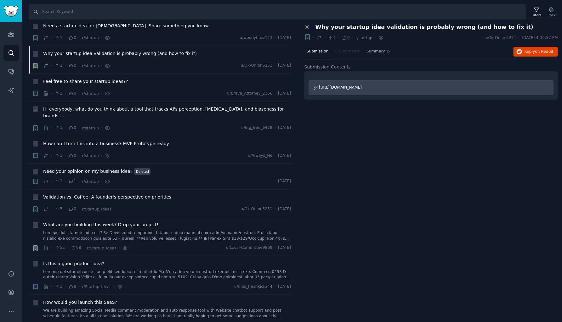
click at [143, 106] on span "Hi everybody, what do you think about a tool that tracks AI's perception, [MEDI…" at bounding box center [167, 112] width 248 height 13
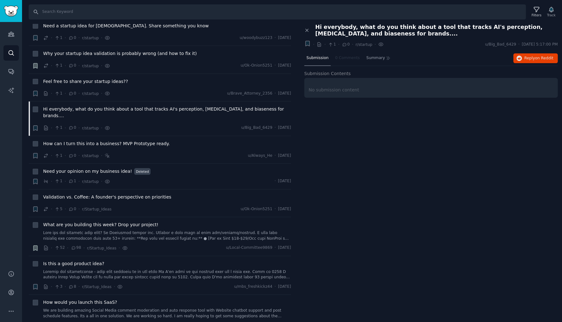
click at [316, 61] on div "Submission" at bounding box center [317, 58] width 26 height 15
click at [316, 59] on span "Submission" at bounding box center [317, 58] width 22 height 6
click at [316, 58] on span "Submission" at bounding box center [317, 58] width 22 height 6
click at [113, 141] on span "How can I turn this into a business? MVP Prototype ready." at bounding box center [106, 144] width 126 height 7
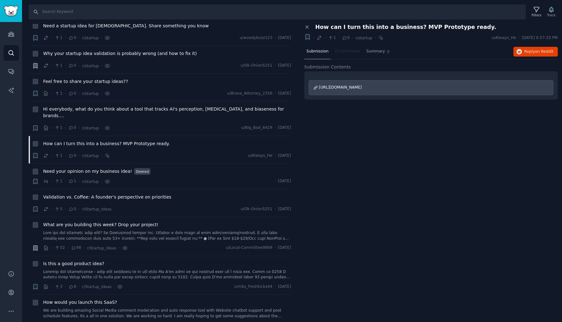
click at [362, 87] on span "[URL][DOMAIN_NAME]" at bounding box center [340, 87] width 43 height 4
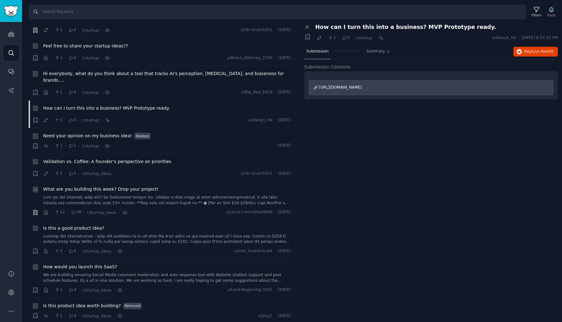
scroll to position [2726, 0]
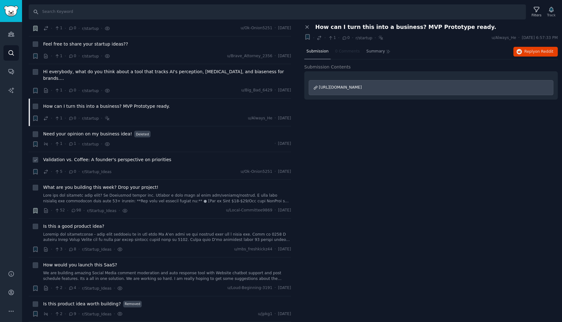
click at [124, 157] on span "Validation vs. Coffee: A founder's perspective on priorities" at bounding box center [107, 160] width 128 height 7
click at [138, 157] on span "Validation vs. Coffee: A founder's perspective on priorities" at bounding box center [107, 160] width 128 height 7
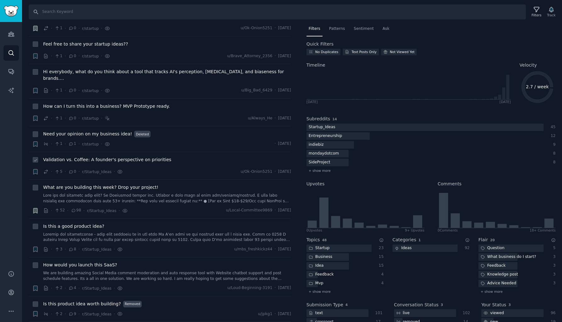
click at [141, 157] on span "Validation vs. Coffee: A founder's perspective on priorities" at bounding box center [107, 160] width 128 height 7
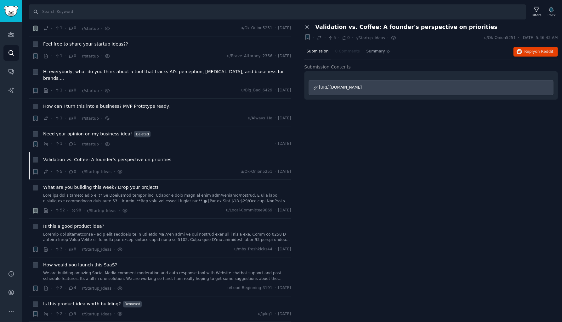
click at [362, 87] on span "[URL][DOMAIN_NAME]" at bounding box center [340, 87] width 43 height 4
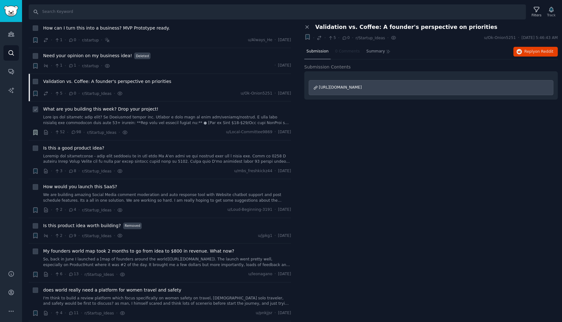
scroll to position [2807, 0]
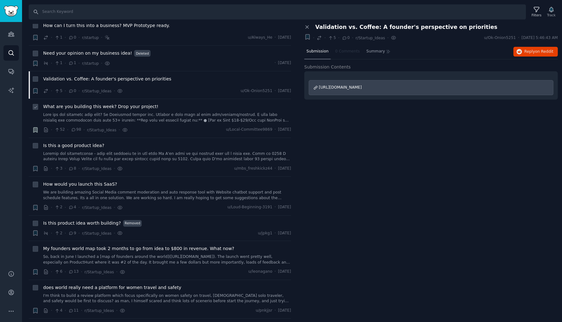
click at [158, 112] on link at bounding box center [167, 117] width 248 height 11
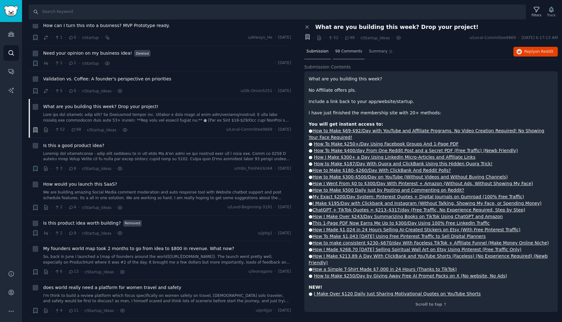
click at [337, 54] on div "98 Comments" at bounding box center [348, 51] width 31 height 15
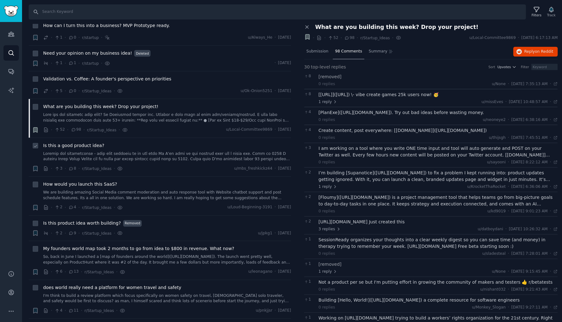
click at [163, 151] on link at bounding box center [167, 156] width 248 height 11
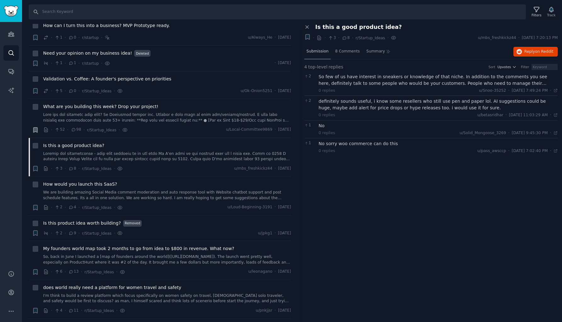
click at [316, 52] on span "Submission" at bounding box center [317, 52] width 22 height 6
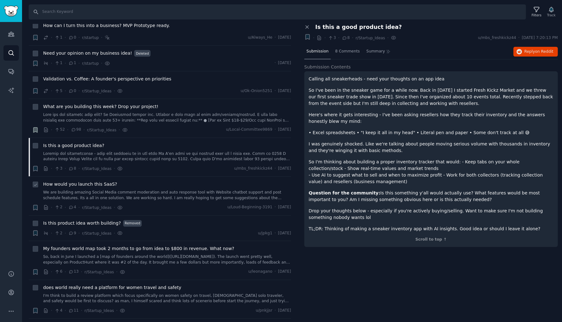
click at [172, 190] on link "We are building amazing Social Media comment moderation and auto response tool …" at bounding box center [167, 195] width 248 height 11
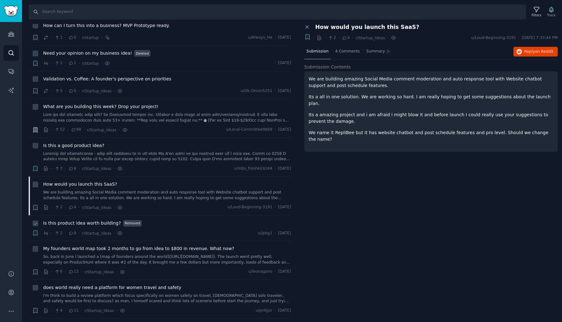
click at [96, 220] on span "Is this product idea worth building?" at bounding box center [82, 223] width 78 height 7
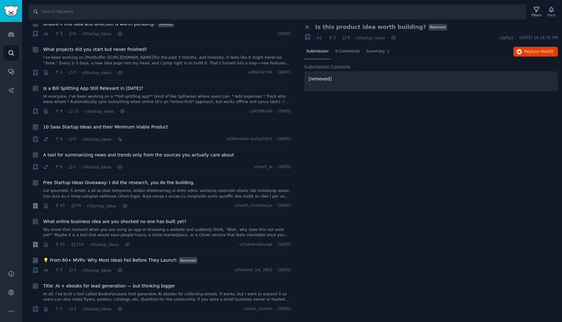
scroll to position [3148, 0]
click at [136, 124] on span "10 Saas Startup Ideas and their Minimum Viable Product" at bounding box center [105, 127] width 125 height 7
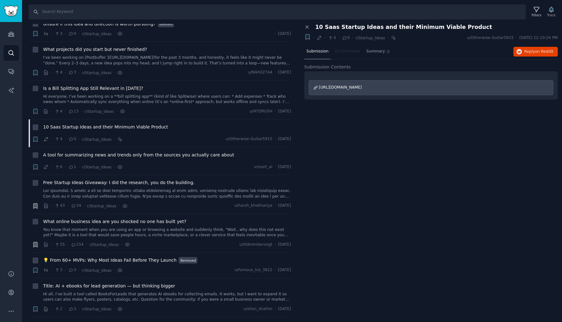
click at [362, 86] on span "[URL][DOMAIN_NAME]" at bounding box center [340, 87] width 43 height 4
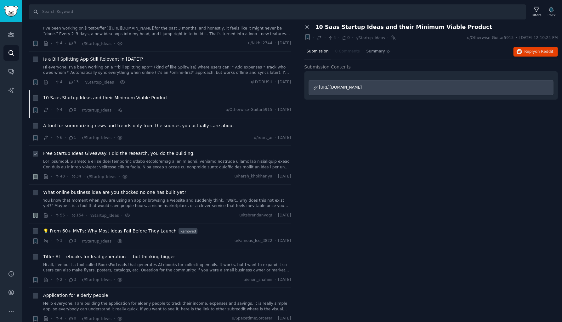
scroll to position [3183, 0]
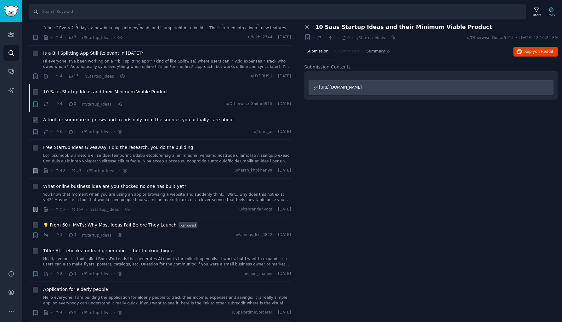
click at [163, 117] on span "A tool for summarizing news and trends only from the sources you actually care …" at bounding box center [138, 120] width 191 height 7
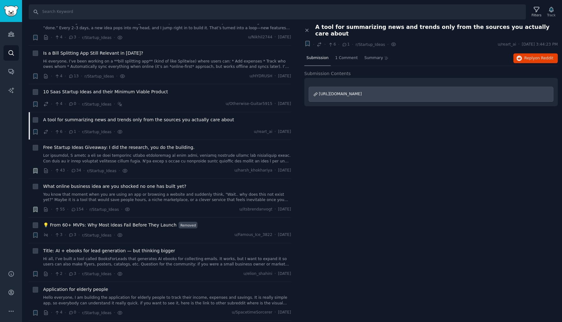
click at [329, 92] on span "[URL][DOMAIN_NAME]" at bounding box center [340, 94] width 43 height 4
click at [155, 153] on link at bounding box center [167, 158] width 248 height 11
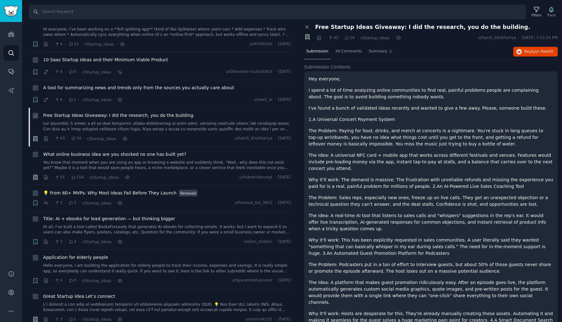
scroll to position [3221, 0]
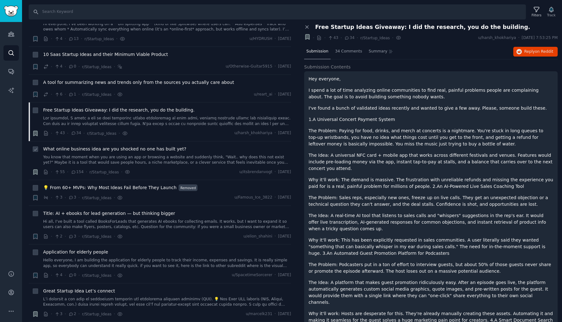
click at [155, 155] on link "You know that moment when you are using an app or browsing a website and sudden…" at bounding box center [167, 160] width 248 height 11
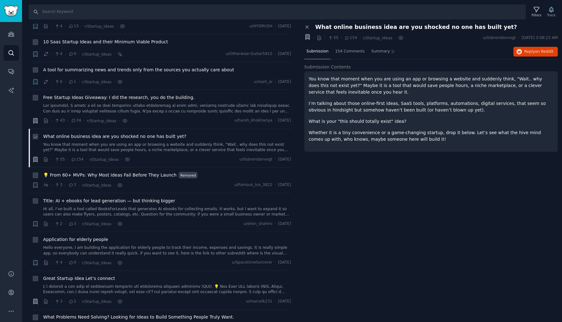
scroll to position [3239, 0]
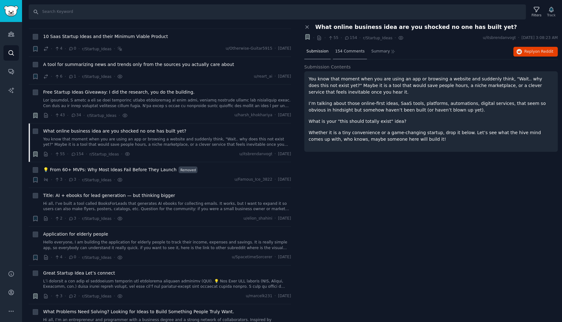
click at [343, 50] on span "154 Comments" at bounding box center [350, 52] width 30 height 6
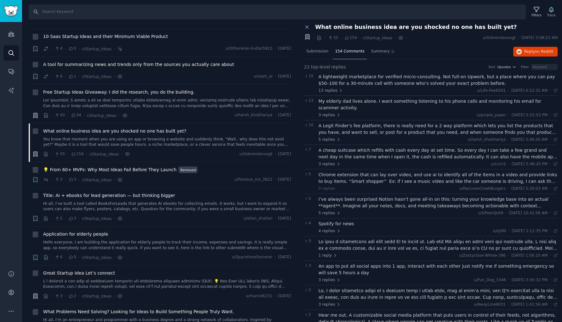
click at [347, 80] on div "A lightweight marketplace for verified micro-consulting. Not full-on Upwork, bu…" at bounding box center [437, 80] width 239 height 13
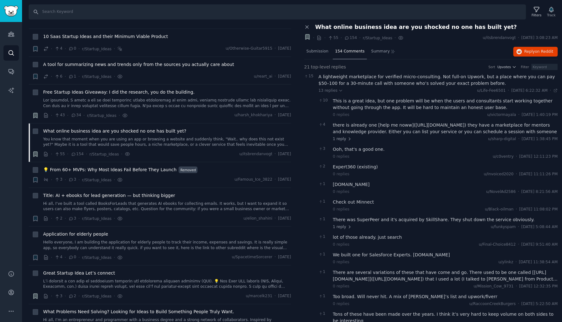
click at [347, 80] on div "A lightweight marketplace for verified micro-consulting. Not full-on Upwork, bu…" at bounding box center [437, 80] width 239 height 13
click at [134, 167] on span "💡 From 60+ MVPs: Why Most Ideas Fail Before They Launch" at bounding box center [109, 170] width 133 height 7
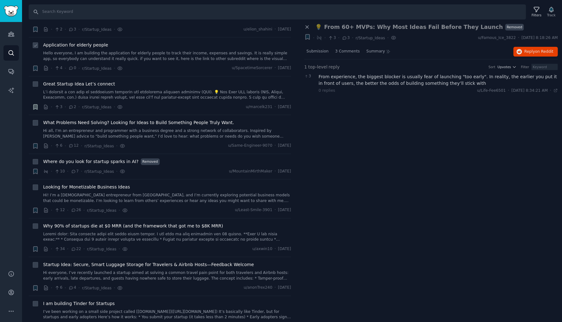
scroll to position [3429, 0]
click at [120, 88] on link at bounding box center [167, 93] width 248 height 11
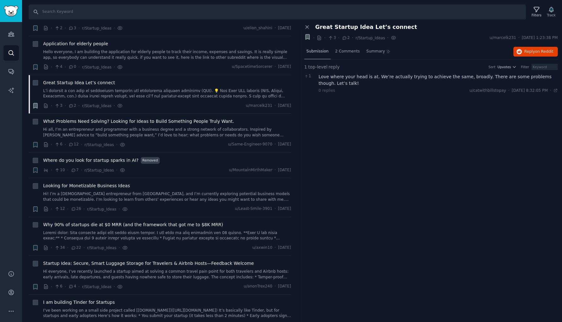
click at [311, 52] on span "Submission" at bounding box center [317, 52] width 22 height 6
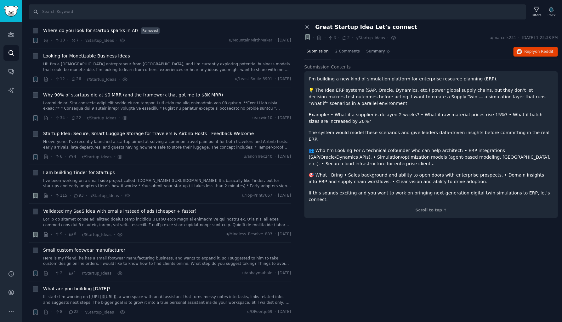
scroll to position [3562, 0]
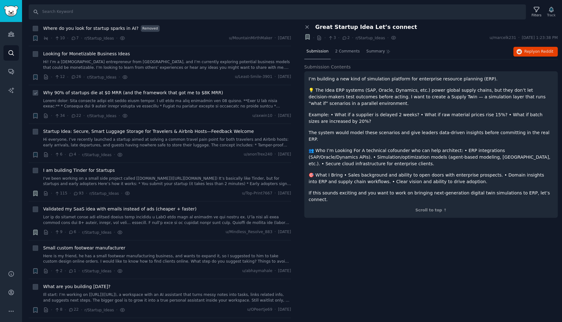
click at [244, 98] on link at bounding box center [167, 103] width 248 height 11
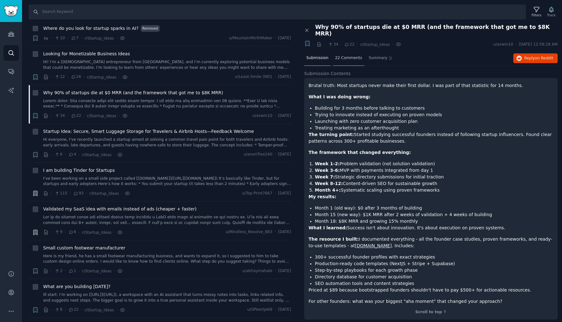
click at [352, 55] on span "22 Comments" at bounding box center [348, 58] width 27 height 6
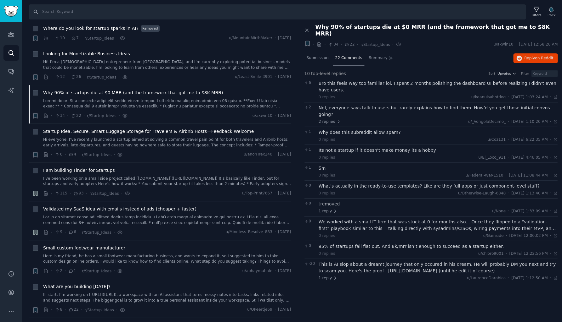
click at [372, 80] on div "Bro this feels way too familiar lol. I spent 2 months polishing the dashboard U…" at bounding box center [437, 86] width 239 height 13
click at [352, 105] on div "Ngl, everyone says talk to users but rarely explains how to find them. How’d yo…" at bounding box center [437, 111] width 239 height 13
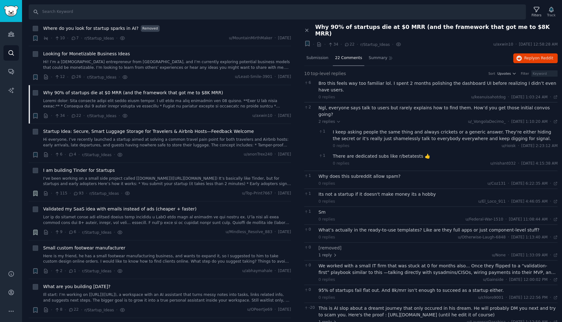
click at [350, 129] on div "I keep asking people the same thing and always crickets or a generic answer. Th…" at bounding box center [445, 135] width 225 height 13
click at [351, 153] on div "There are dedicated subs like r/betatests 👍" at bounding box center [445, 156] width 225 height 7
click at [353, 191] on div "Its not a startup if it doesn't make money its a hobby" at bounding box center [437, 194] width 239 height 7
click at [349, 227] on div "What’s actually in the ready-to-use templates? Like are they full apps or just …" at bounding box center [437, 230] width 239 height 7
click at [356, 263] on div "We worked with a small IT firm that was stuck at 0 for months also... Once they…" at bounding box center [437, 269] width 239 height 13
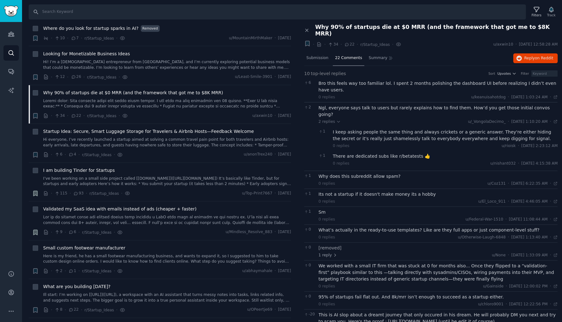
click at [401, 294] on div "95% of startups fail flat out. And 8k/mrr isn’t enough to succeed as a startup …" at bounding box center [437, 297] width 239 height 7
click at [396, 312] on div "This is AI slop about a dreamt journey that only occured in his dream. He will …" at bounding box center [437, 318] width 239 height 13
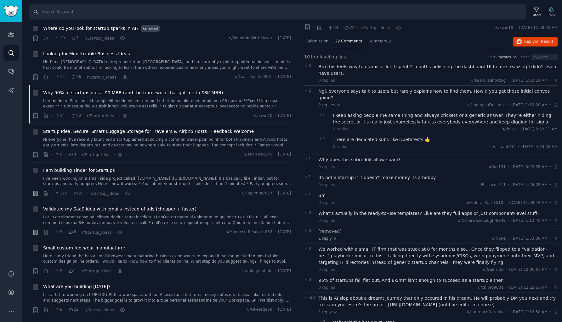
scroll to position [16, 0]
click at [377, 320] on div "Holy shit the bot downvotes" at bounding box center [445, 323] width 225 height 7
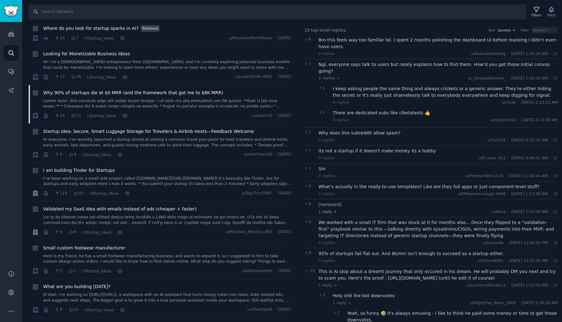
scroll to position [42, 0]
drag, startPoint x: 364, startPoint y: 259, endPoint x: 460, endPoint y: 260, distance: 95.3
click at [460, 270] on div "This is AI slop about a dreamt journey that only occured in his dream. He will …" at bounding box center [437, 276] width 239 height 13
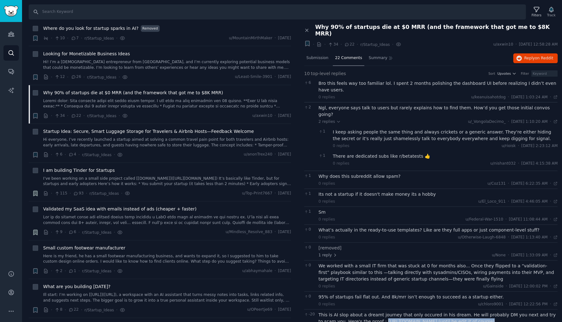
scroll to position [0, 0]
click at [105, 128] on span "Startup Idea: Secure, Smart Luggage Storage for Travelers & Airbnb Hosts—Feedba…" at bounding box center [148, 131] width 210 height 7
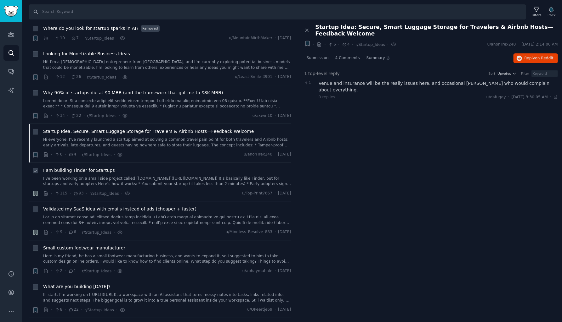
click at [98, 167] on span "I am building Tinder for Startups" at bounding box center [78, 170] width 71 height 7
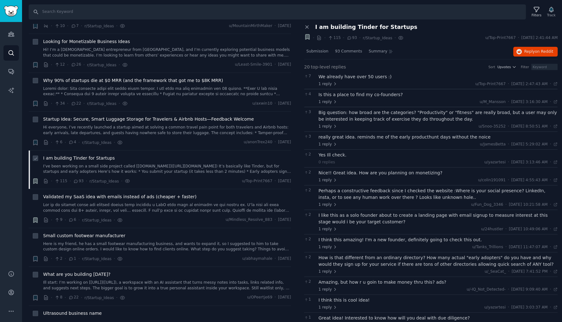
scroll to position [3580, 0]
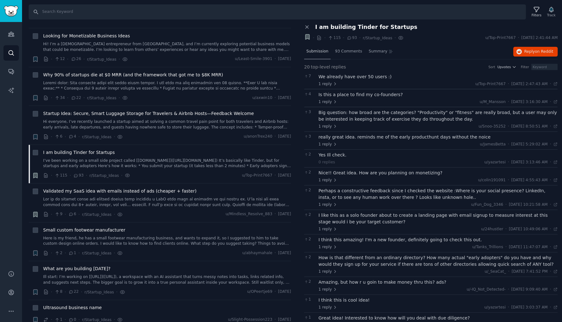
click at [314, 51] on span "Submission" at bounding box center [317, 52] width 22 height 6
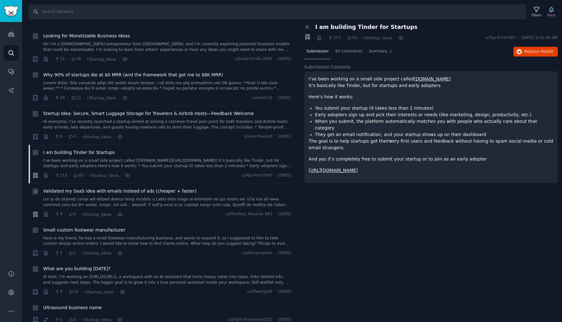
click at [144, 197] on link at bounding box center [167, 202] width 248 height 11
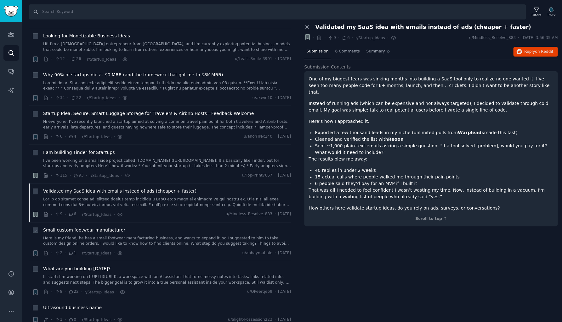
click at [142, 236] on link "Here is my friend, he has a small footwear manufacturing business, and wants to…" at bounding box center [167, 241] width 248 height 11
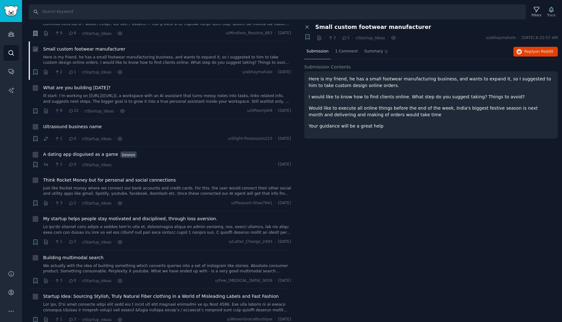
scroll to position [3761, 0]
click at [145, 93] on link "Ill start: I’m working on [[URL]]([URL]), a workspace with an AI assistant that…" at bounding box center [167, 98] width 248 height 11
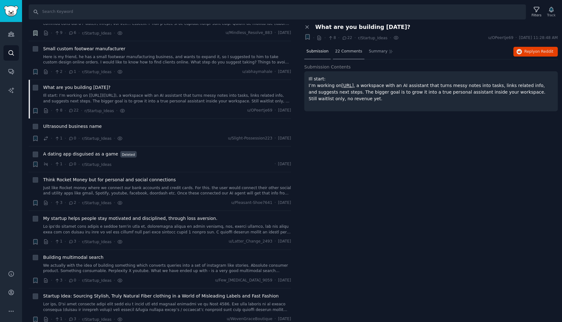
click at [345, 52] on span "22 Comments" at bounding box center [348, 52] width 27 height 6
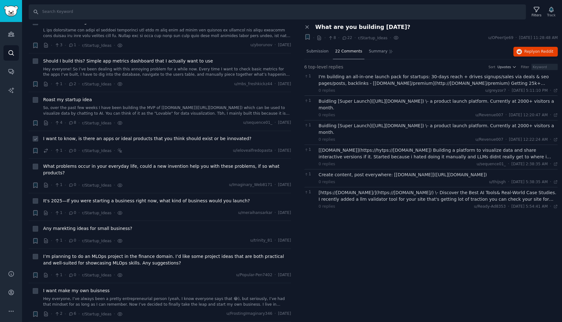
click at [129, 136] on span "I want to know, is there an apps or ideal products that you think should exist …" at bounding box center [147, 139] width 208 height 7
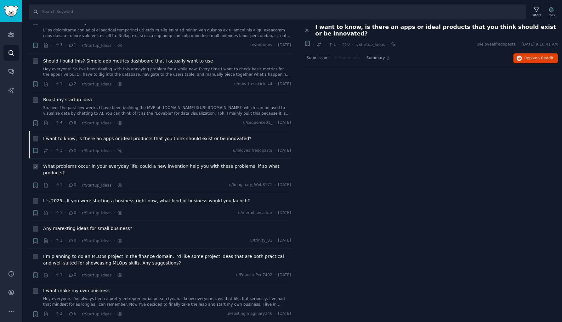
click at [146, 163] on span "What problems occur in your everyday life, could a new invention help you with …" at bounding box center [167, 169] width 248 height 13
click at [148, 198] on span "It's 2025—If you were starting a business right now, what kind of business woul…" at bounding box center [146, 201] width 206 height 7
click at [107, 226] on div "Any marekting ideas for small business?" at bounding box center [167, 230] width 248 height 9
click at [111, 226] on span "Any marekting ideas for small business?" at bounding box center [87, 229] width 89 height 7
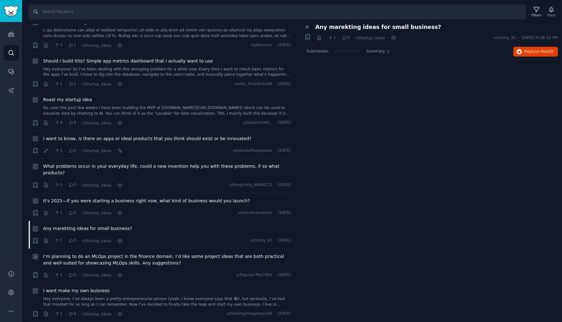
click at [130, 254] on span "I’m planning to do an MLOps project in the finance domain. I’d like some projec…" at bounding box center [167, 260] width 248 height 13
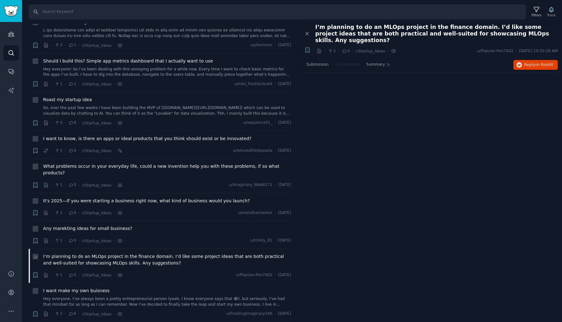
click at [137, 254] on span "I’m planning to do an MLOps project in the finance domain. I’d like some projec…" at bounding box center [167, 260] width 248 height 13
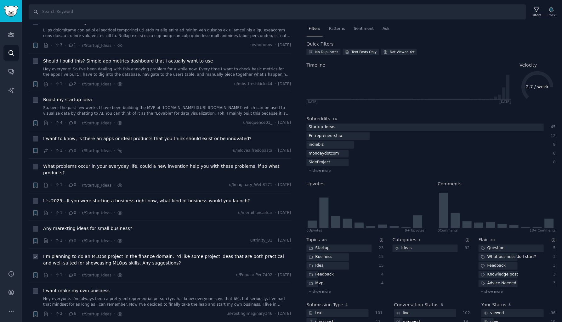
click at [137, 254] on span "I’m planning to do an MLOps project in the finance domain. I’d like some projec…" at bounding box center [167, 260] width 248 height 13
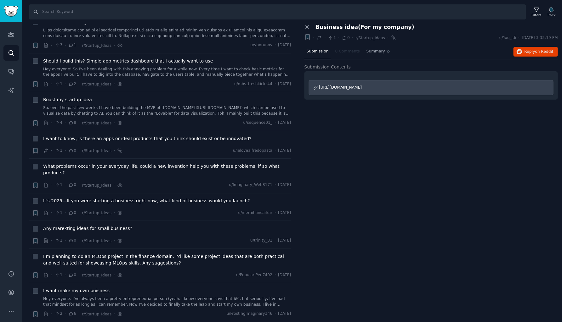
click at [362, 86] on span "[URL][DOMAIN_NAME]" at bounding box center [340, 87] width 43 height 4
